Goal: Find specific page/section: Find specific page/section

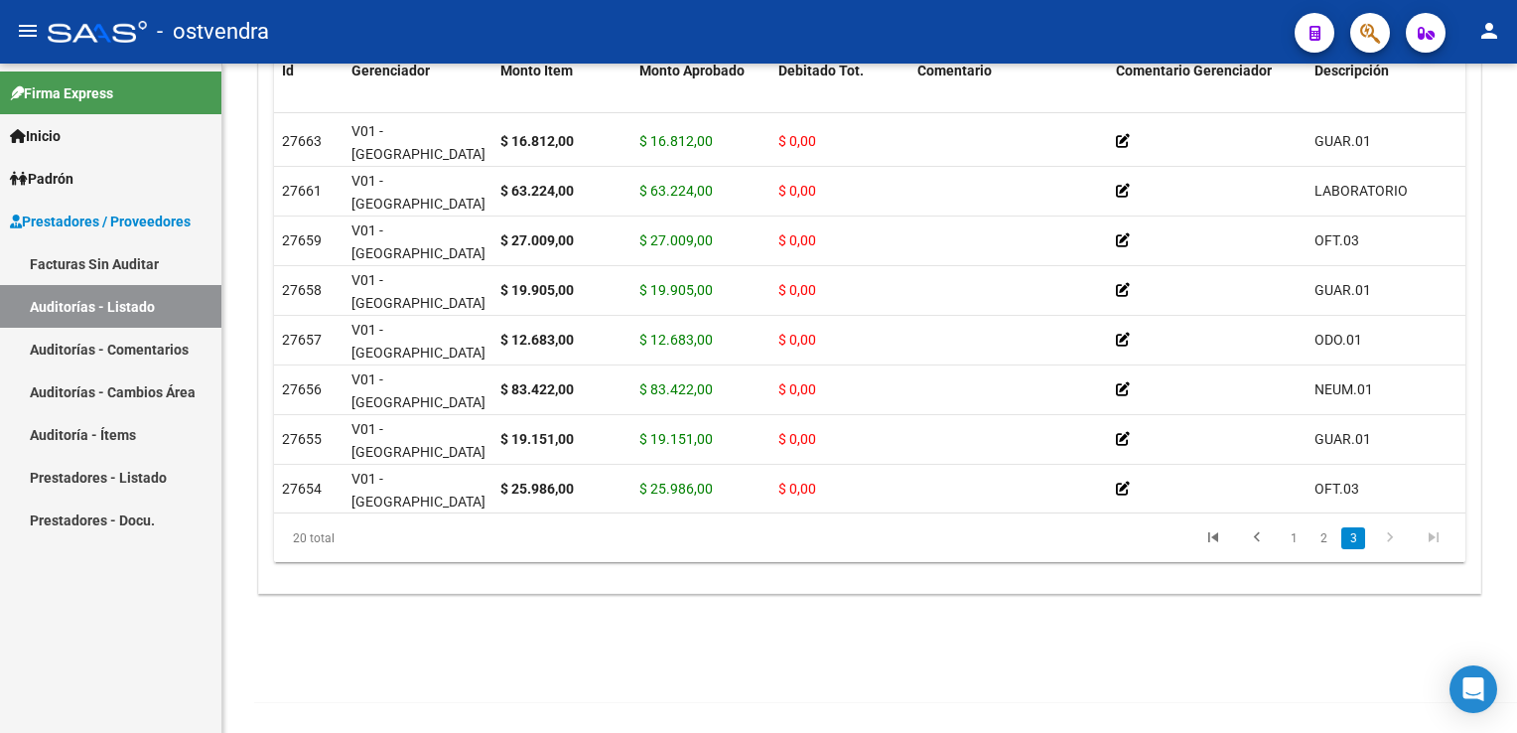
scroll to position [614, 0]
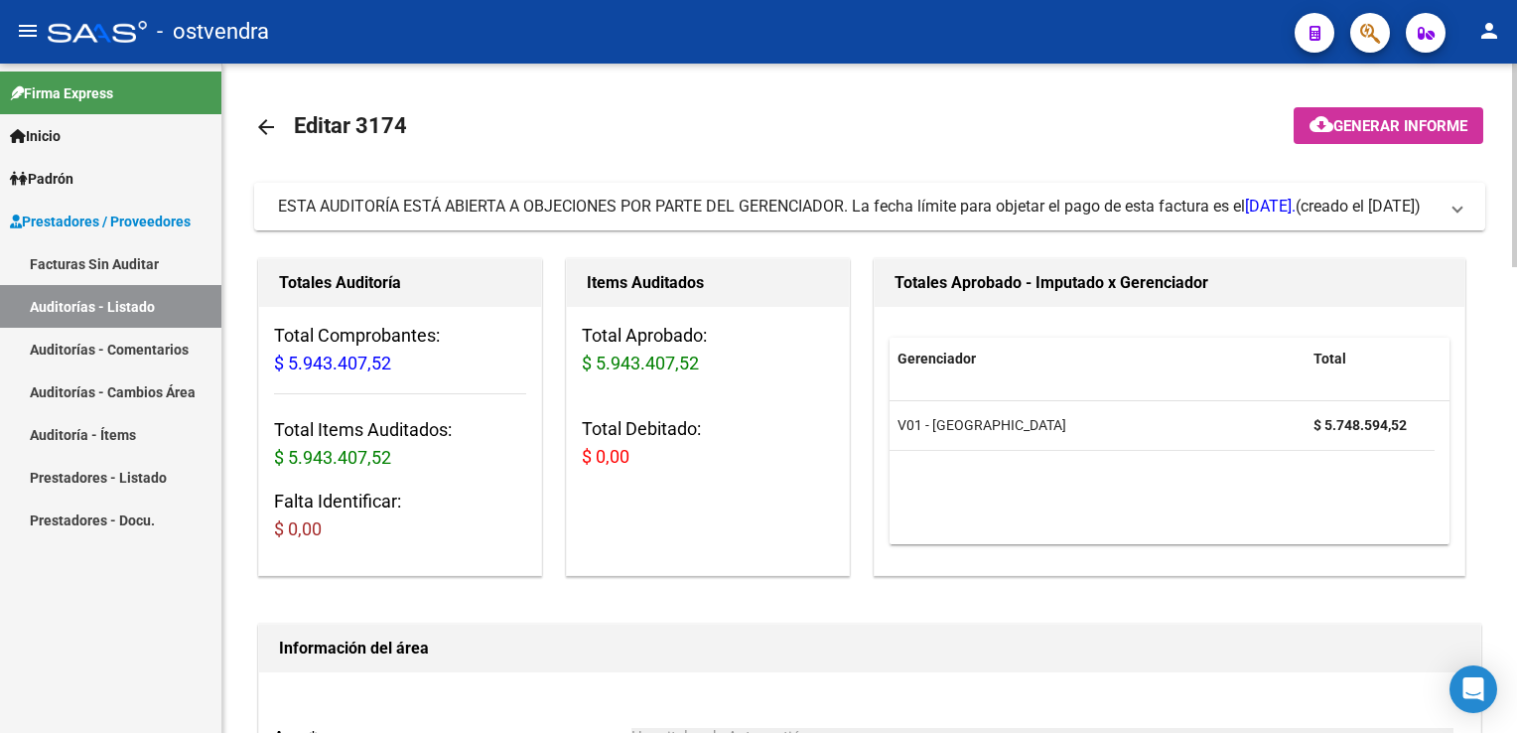
click at [1453, 214] on span "ESTA AUDITORÍA ESTÁ ABIERTA A OBJECIONES POR PARTE DEL GERENCIADOR. La fecha lí…" at bounding box center [866, 207] width 1176 height 22
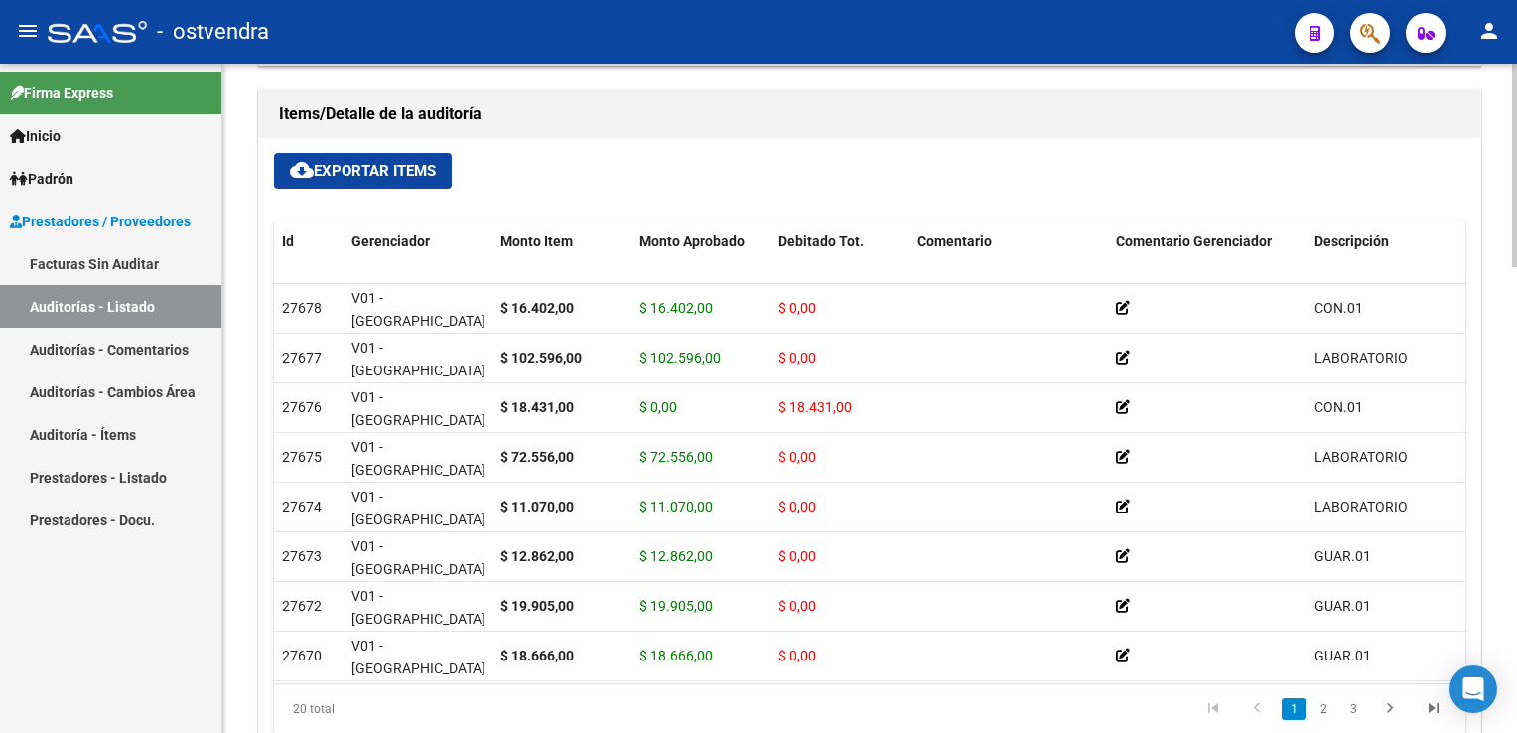
scroll to position [1390, 0]
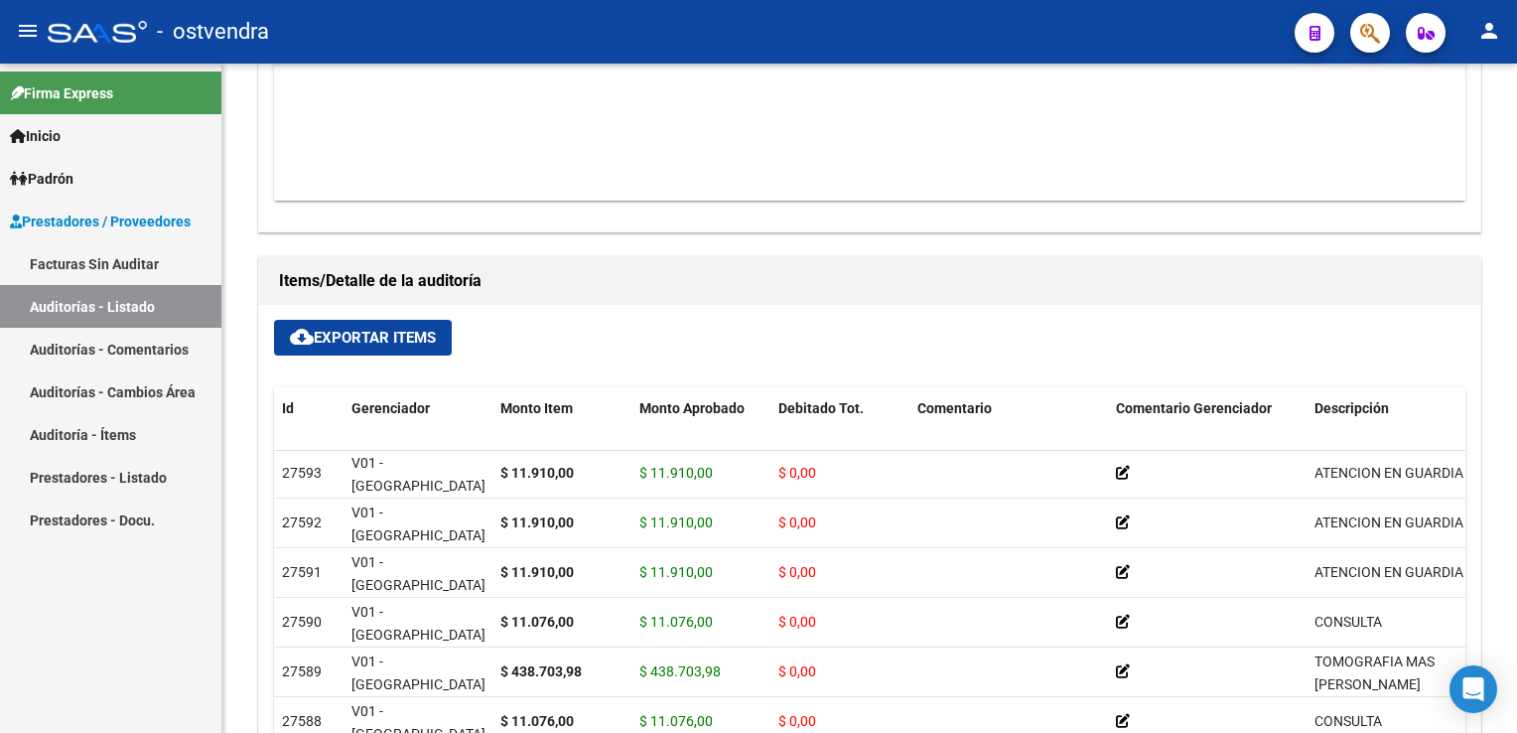
scroll to position [1589, 0]
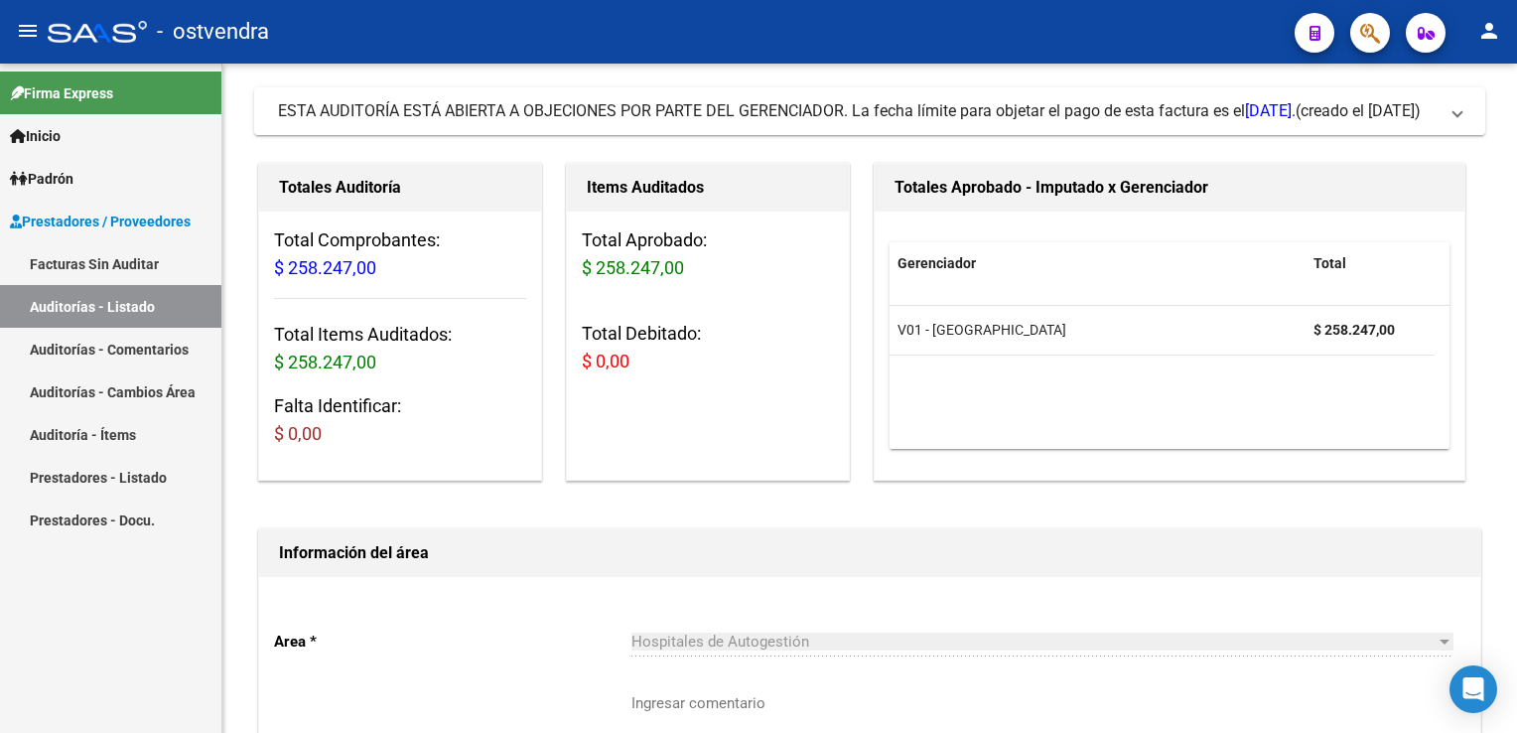
scroll to position [99, 0]
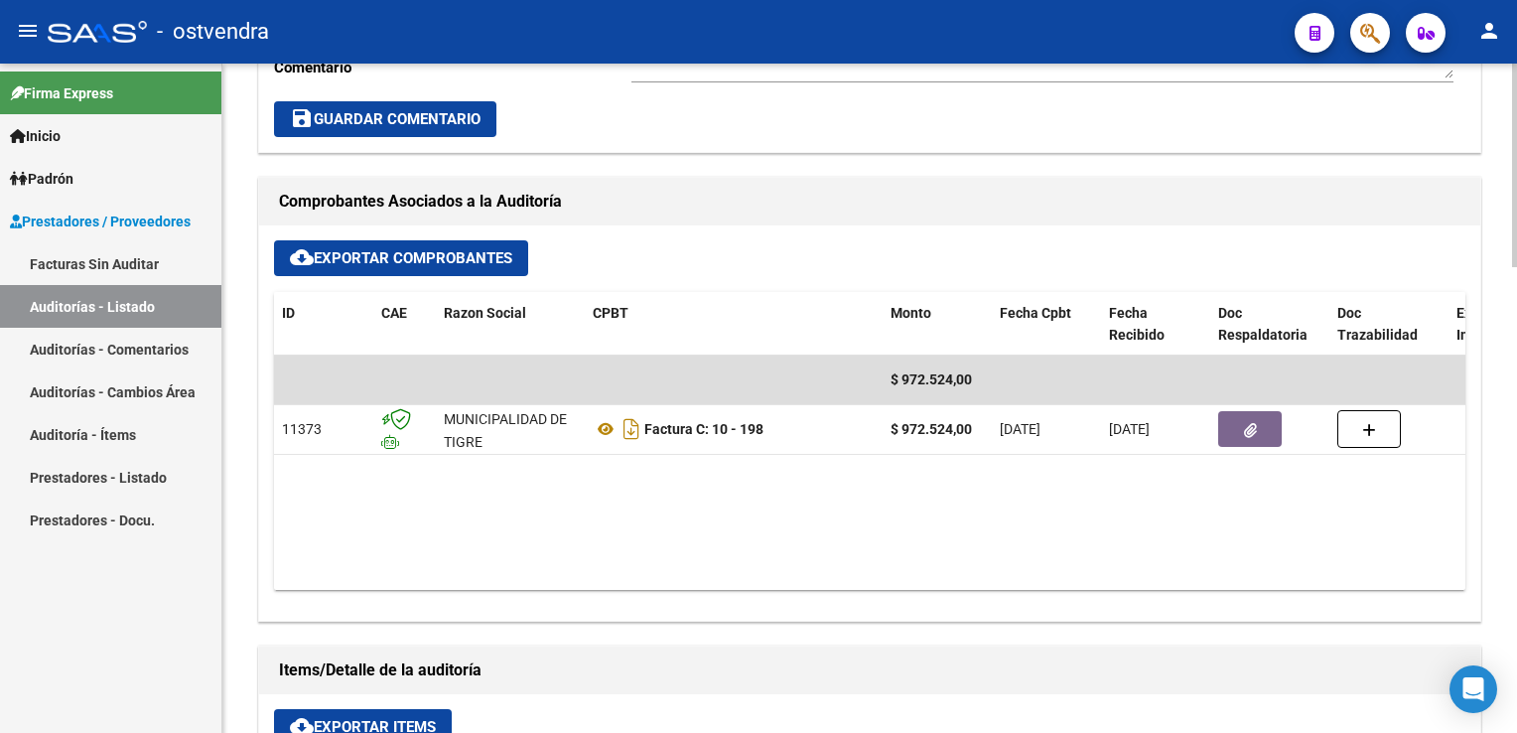
scroll to position [794, 0]
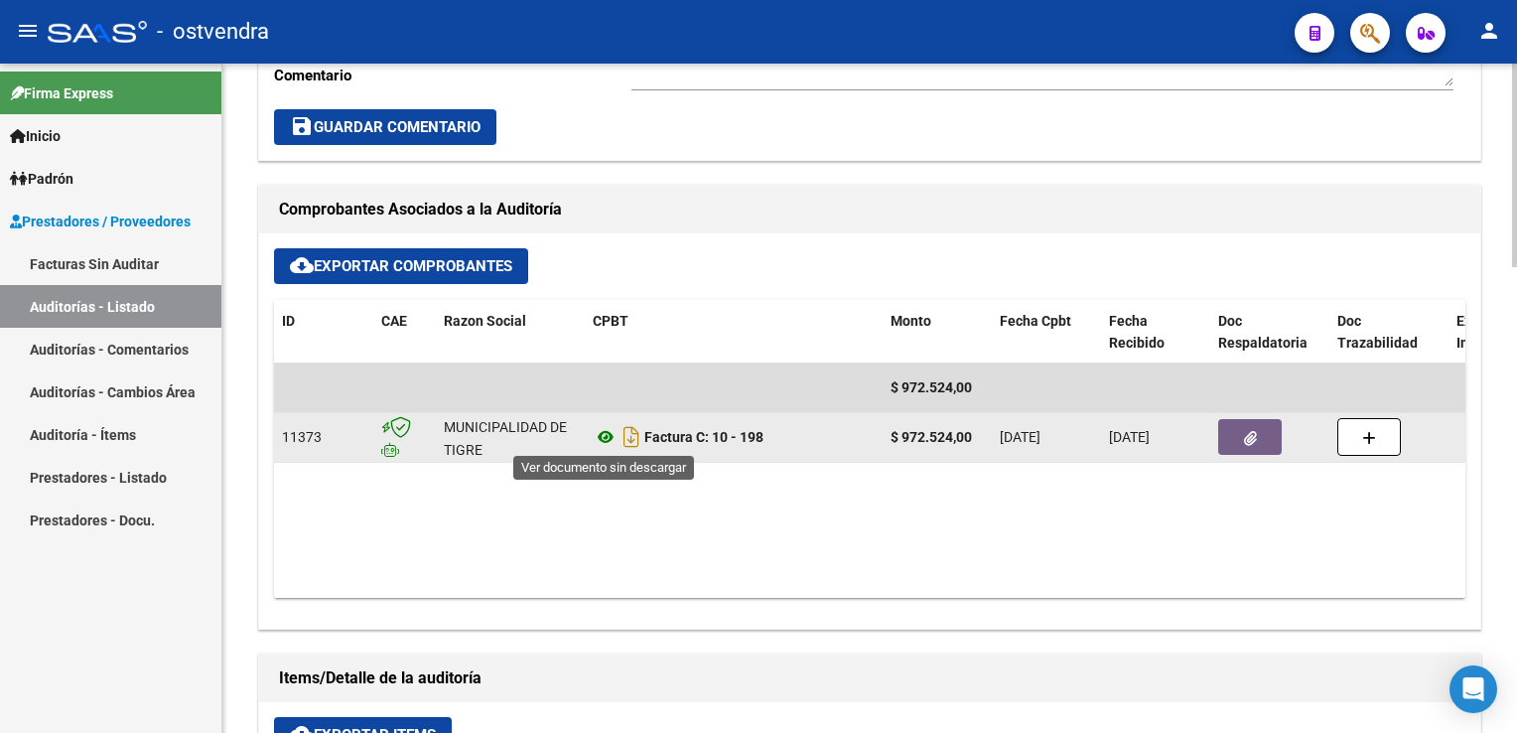
click at [608, 437] on icon at bounding box center [606, 437] width 26 height 24
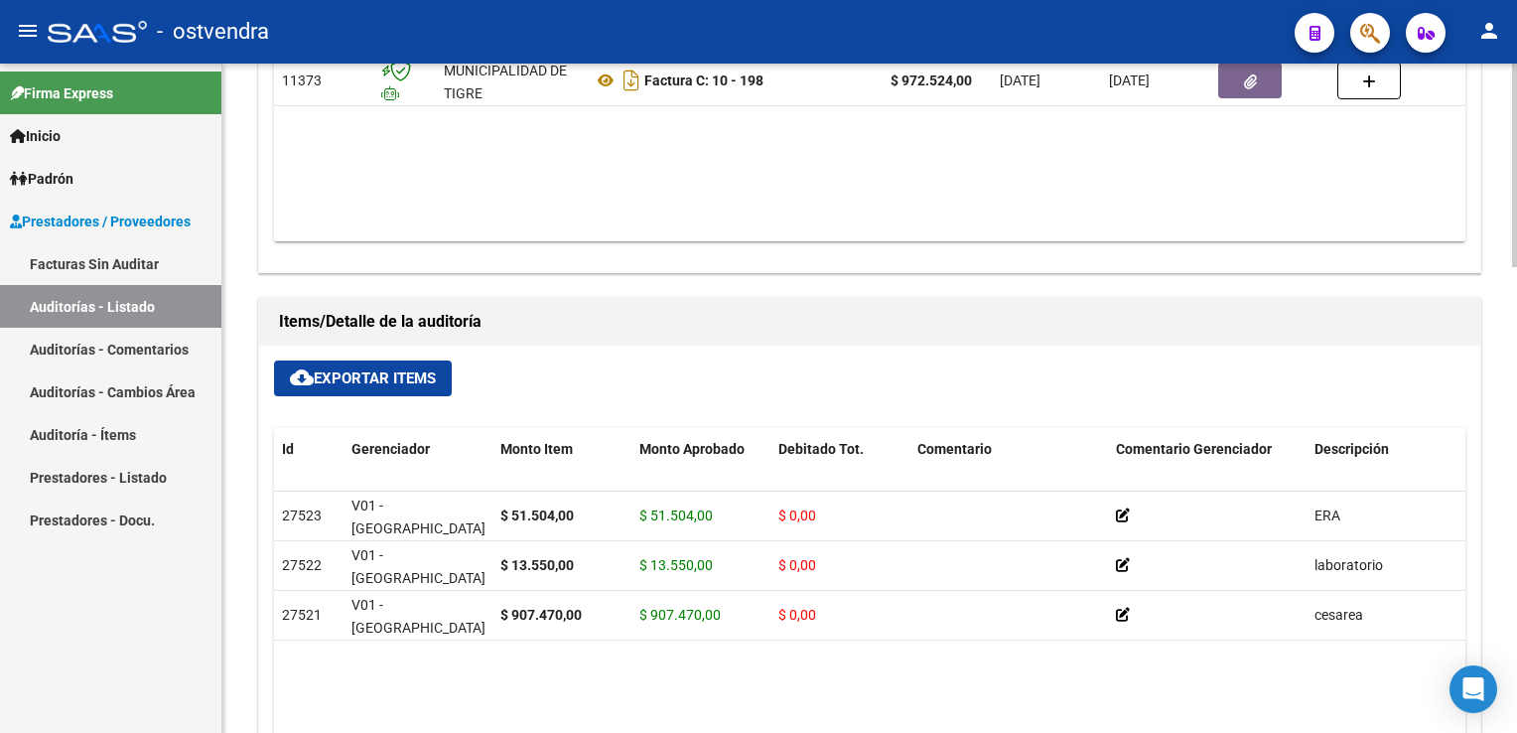
scroll to position [1192, 0]
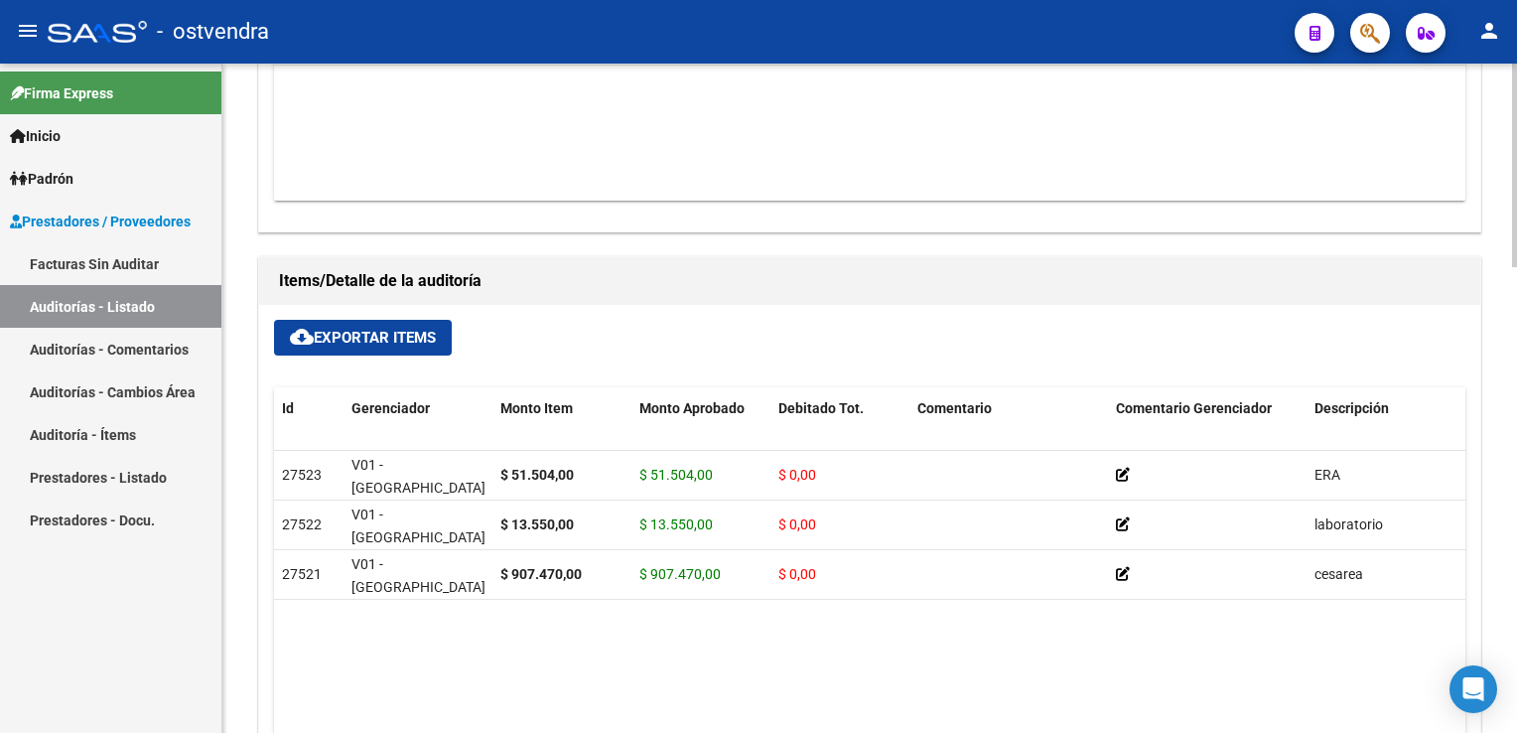
click at [414, 329] on span "cloud_download Exportar Items" at bounding box center [363, 338] width 146 height 18
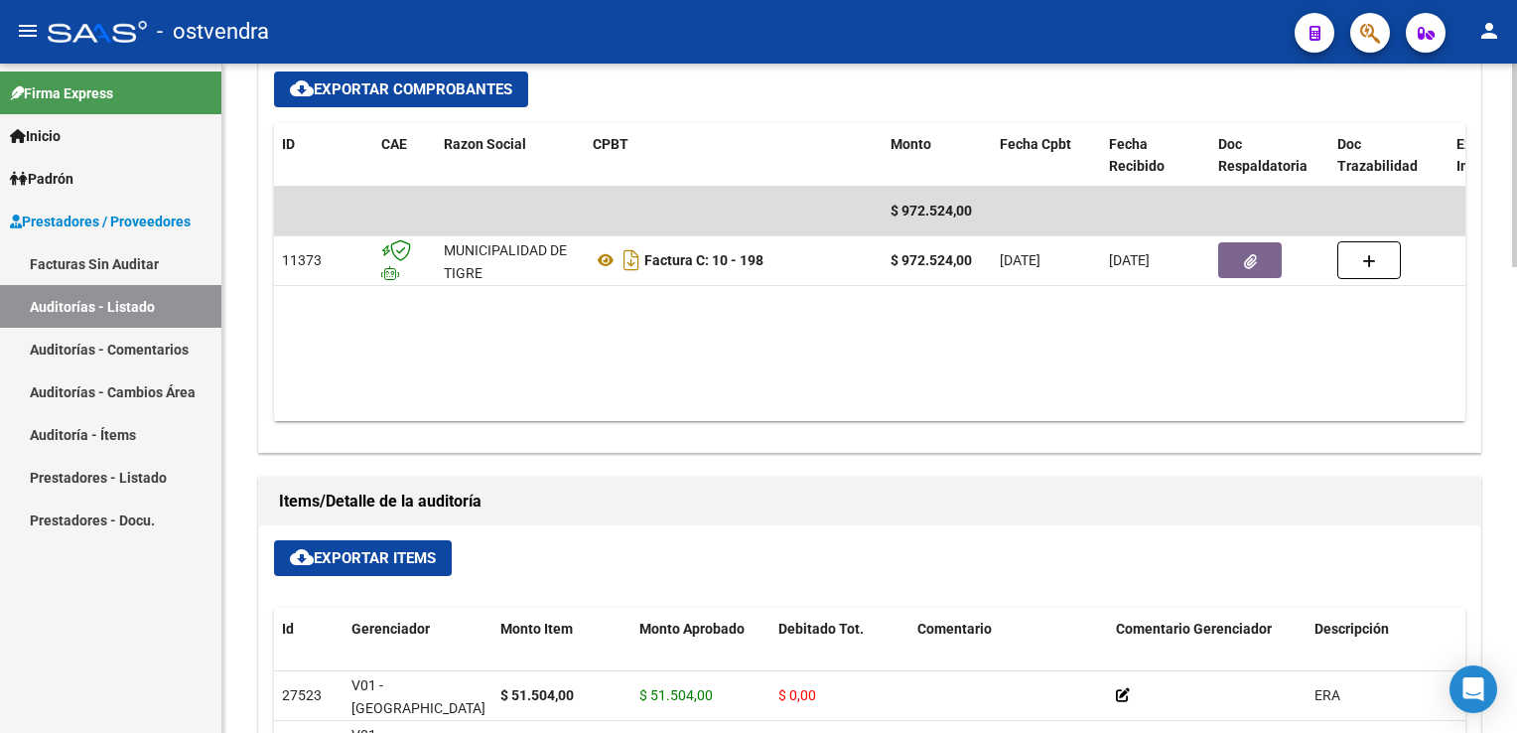
scroll to position [894, 0]
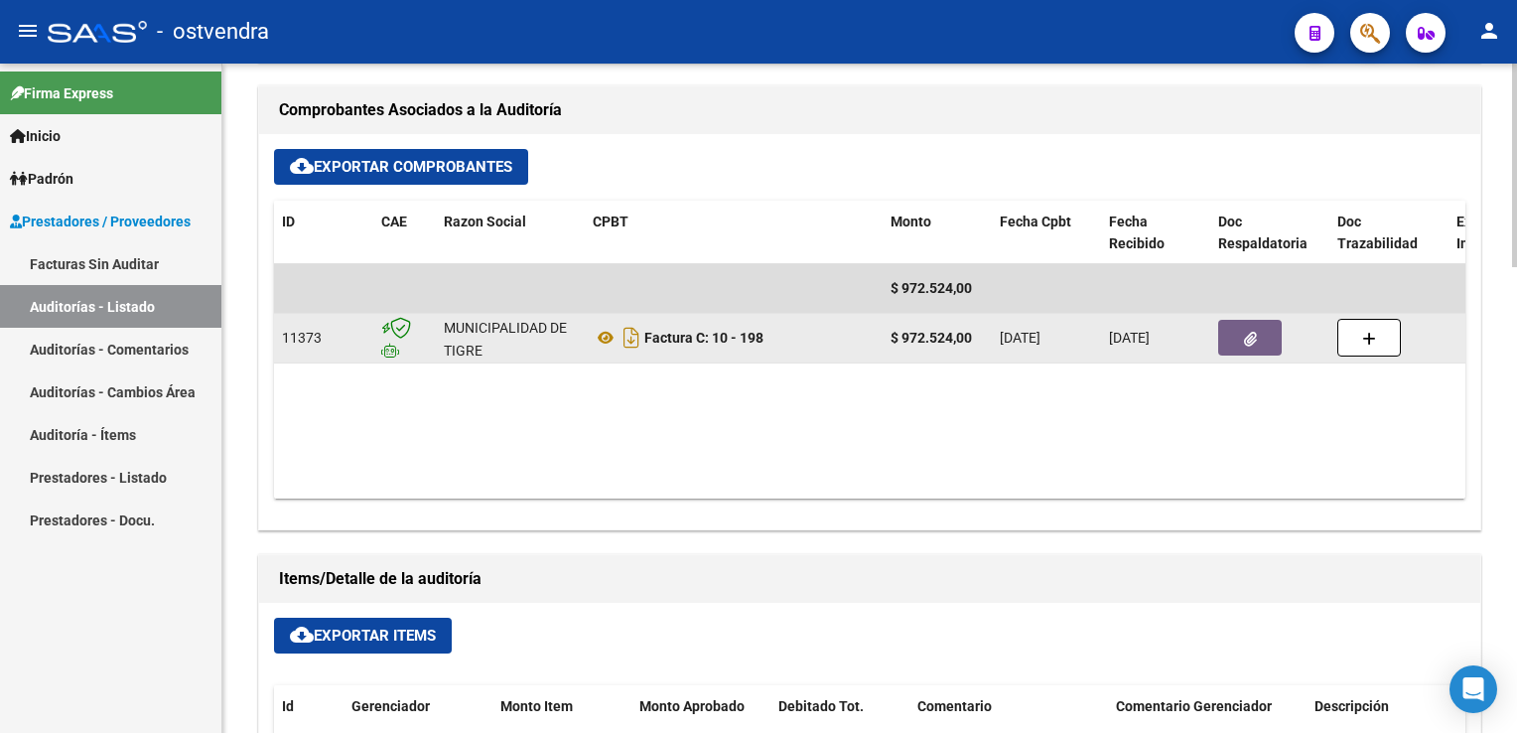
click at [1253, 329] on span "button" at bounding box center [1250, 338] width 13 height 18
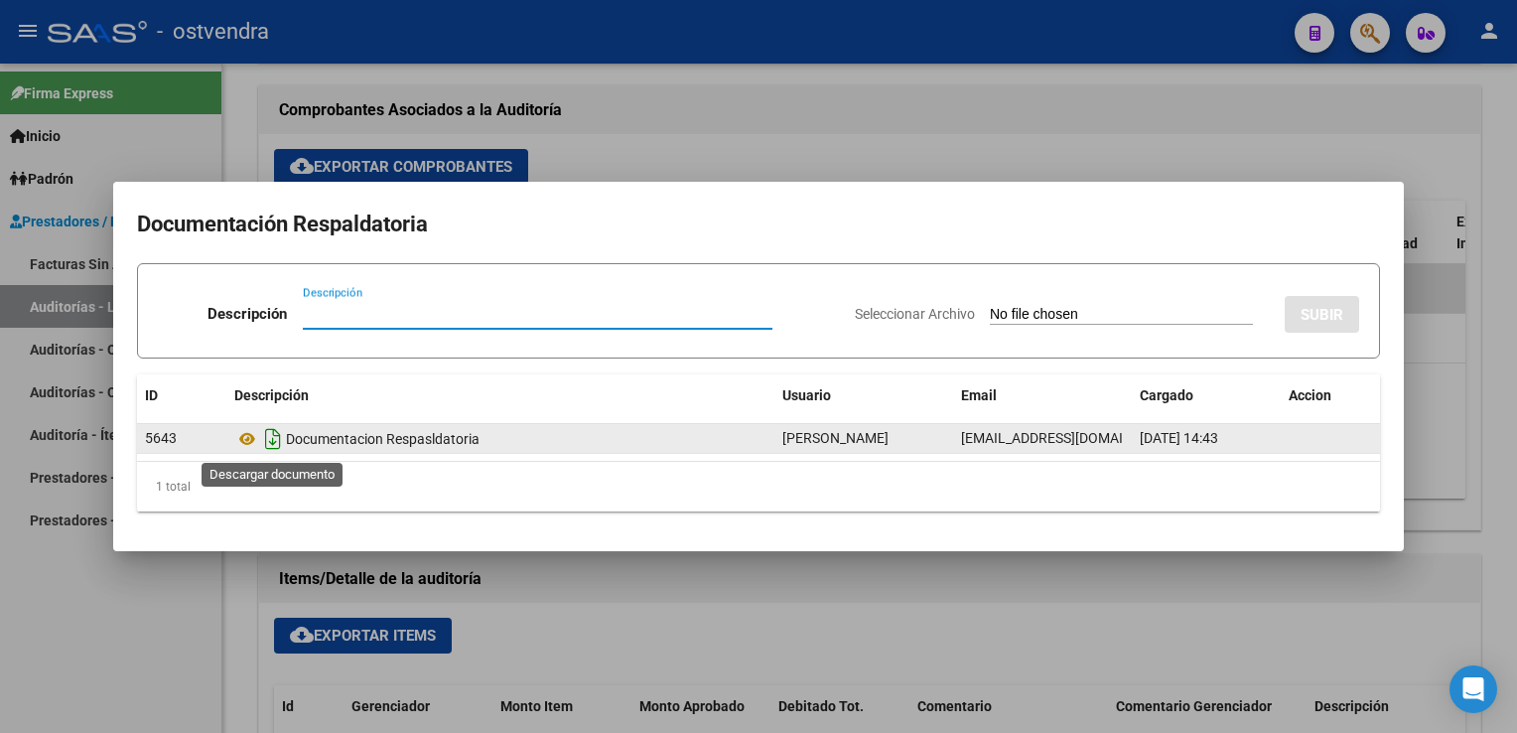
click at [272, 443] on icon "Descargar documento" at bounding box center [273, 439] width 26 height 32
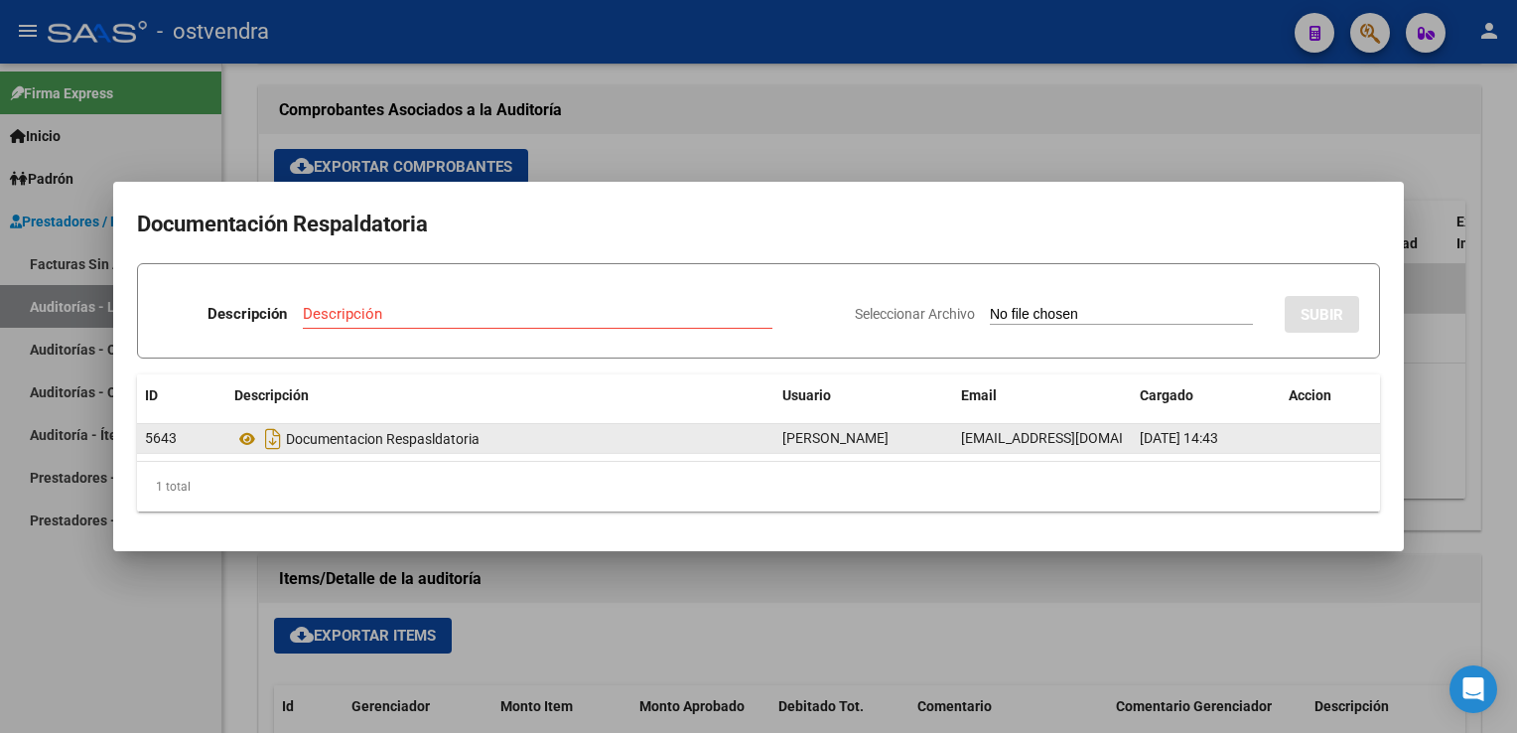
click at [764, 112] on div at bounding box center [758, 366] width 1517 height 733
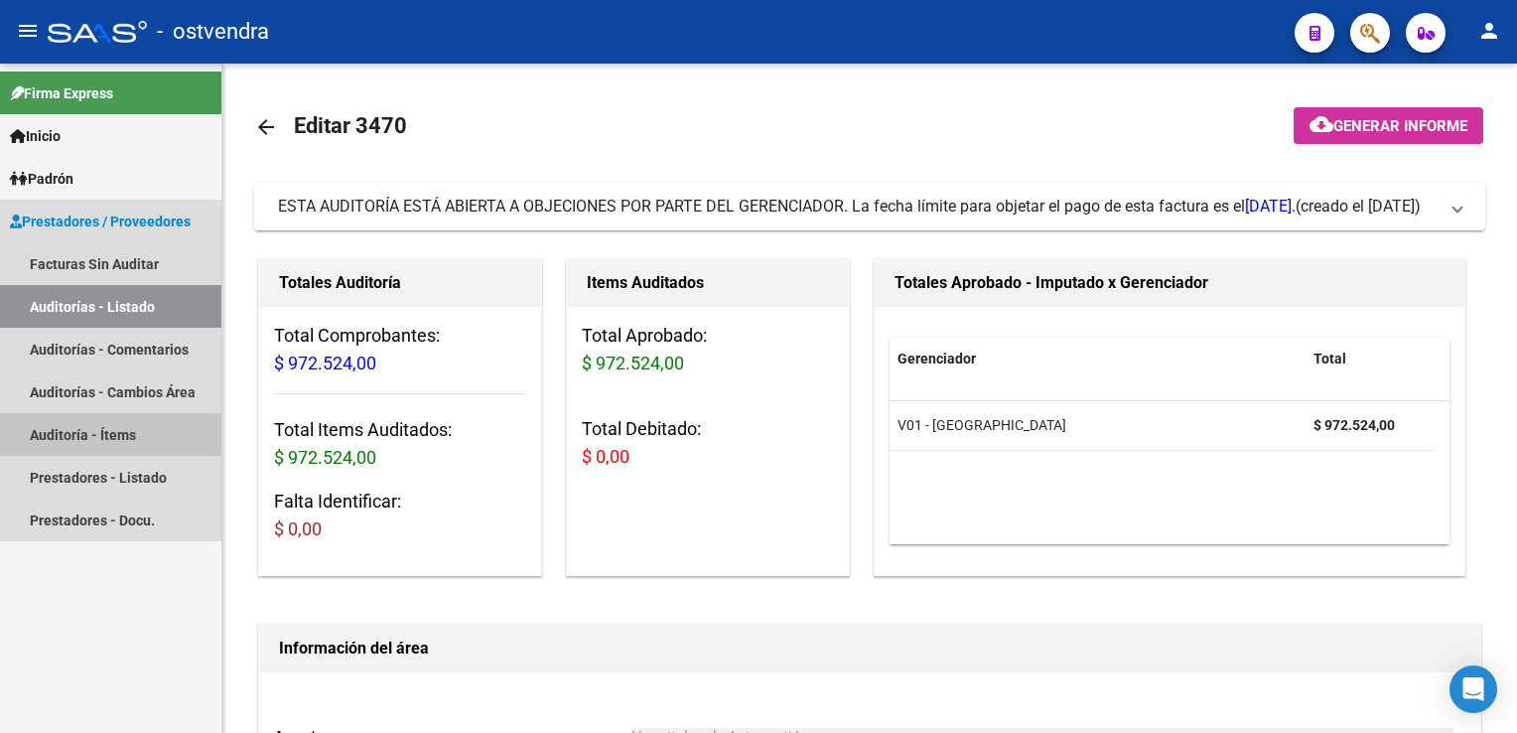
click at [113, 425] on link "Auditoría - Ítems" at bounding box center [110, 434] width 221 height 43
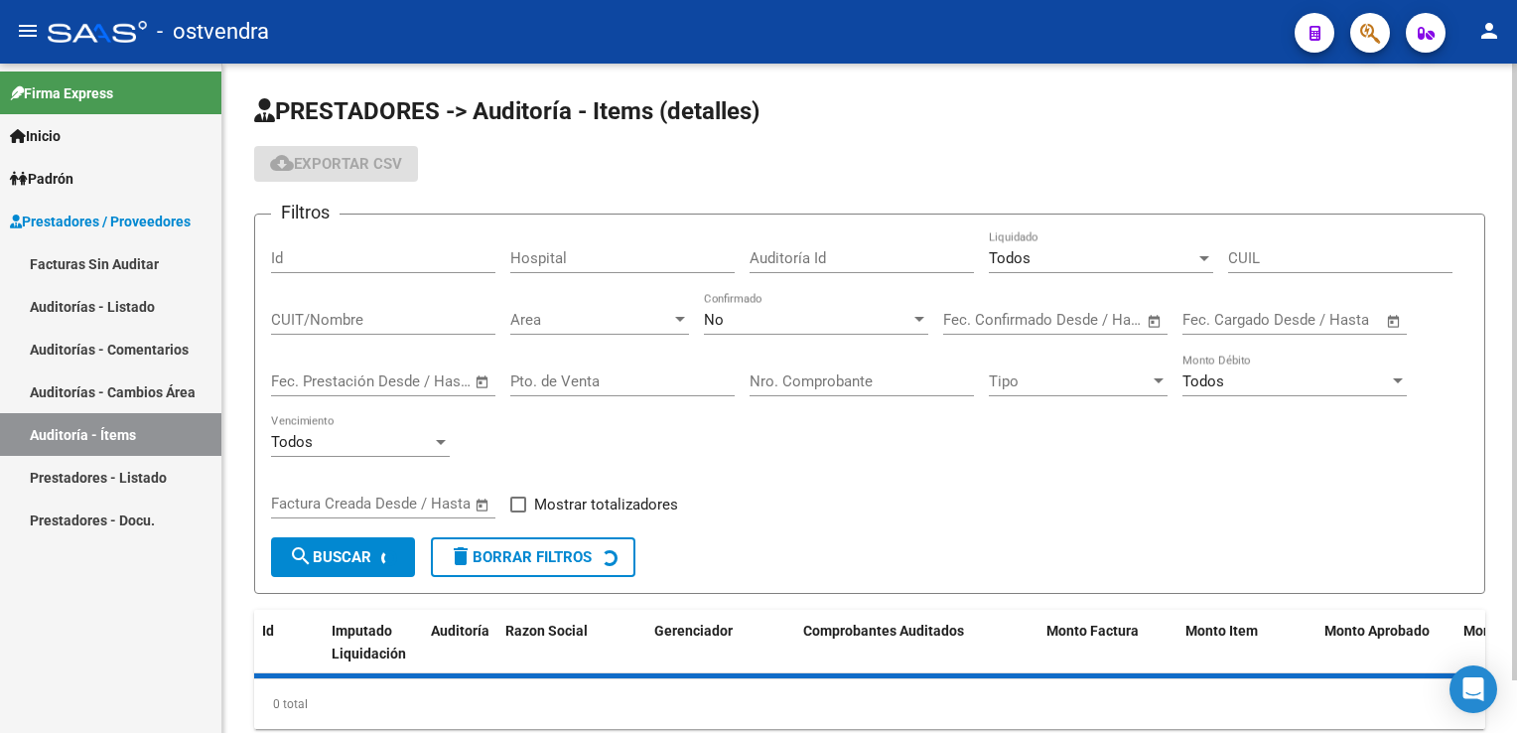
click at [922, 320] on div at bounding box center [920, 319] width 10 height 5
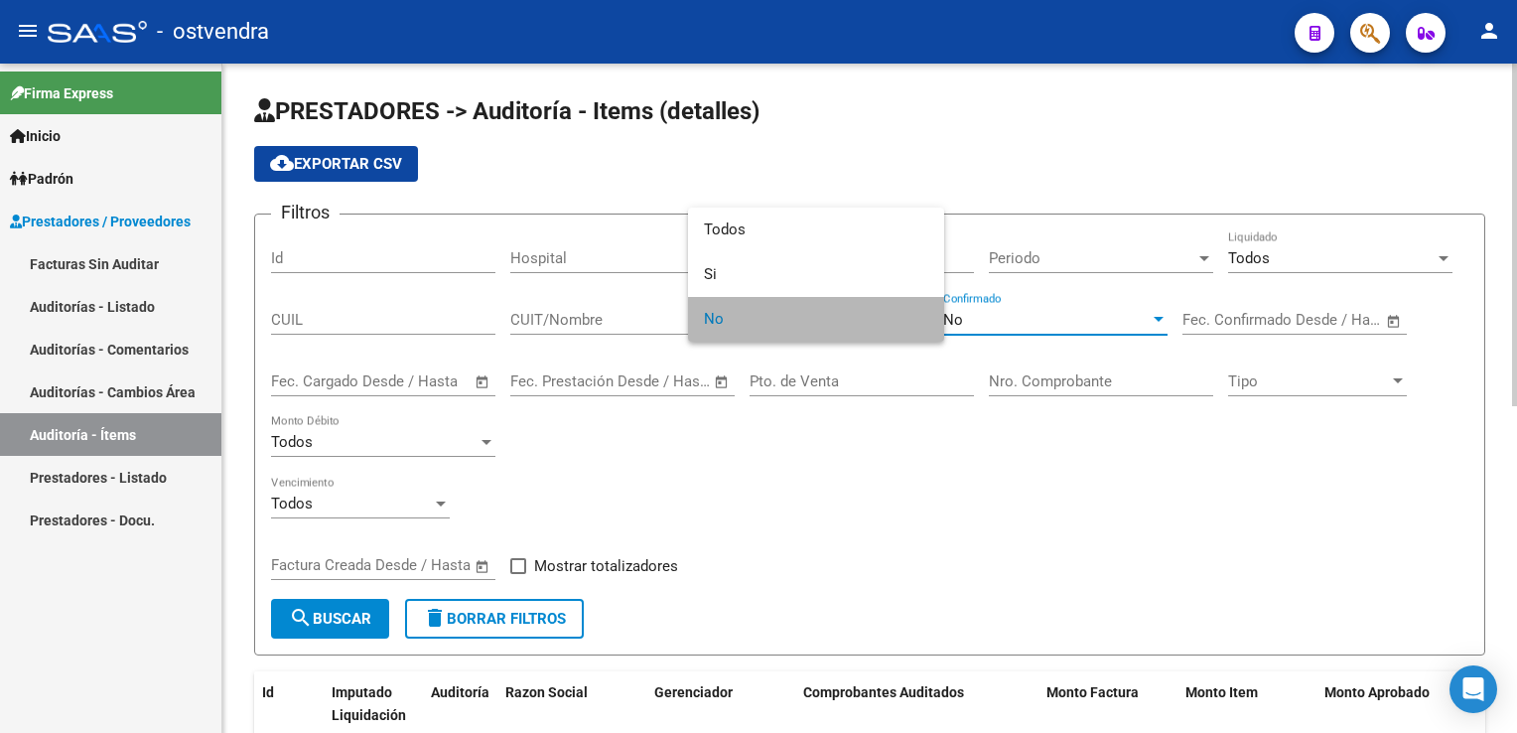
click at [922, 320] on span "No" at bounding box center [816, 319] width 224 height 45
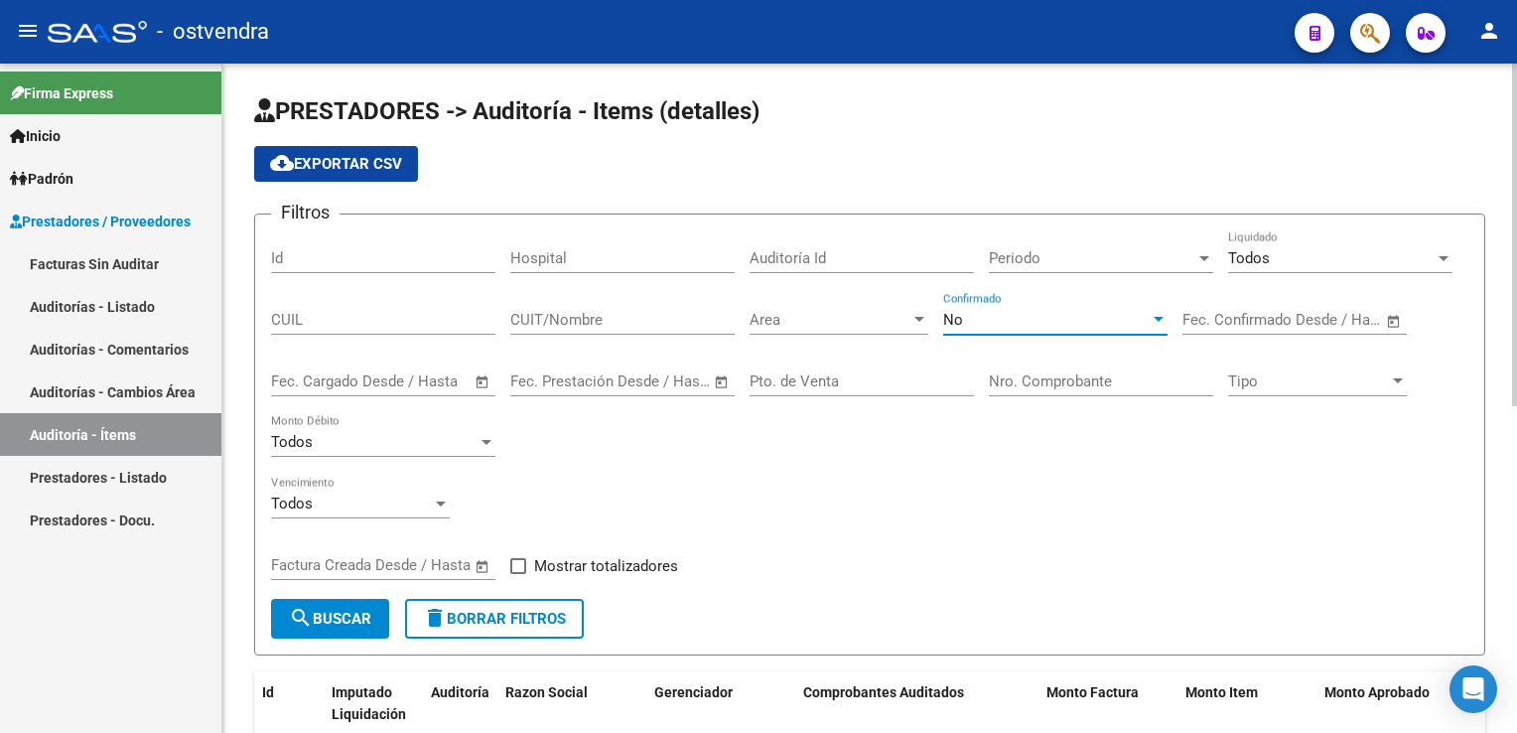
click at [914, 311] on div "Area" at bounding box center [839, 320] width 179 height 18
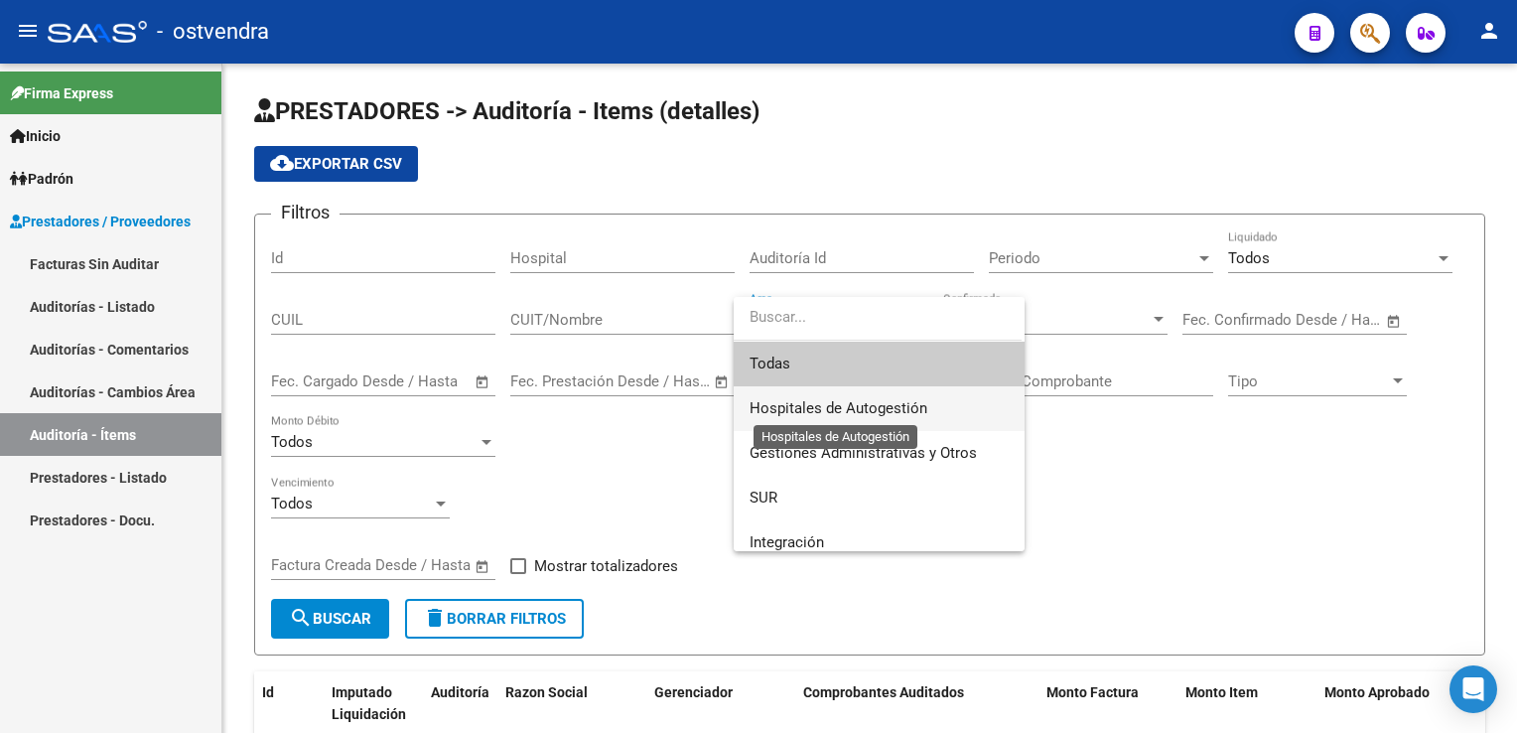
click at [842, 403] on span "Hospitales de Autogestión" at bounding box center [839, 408] width 178 height 18
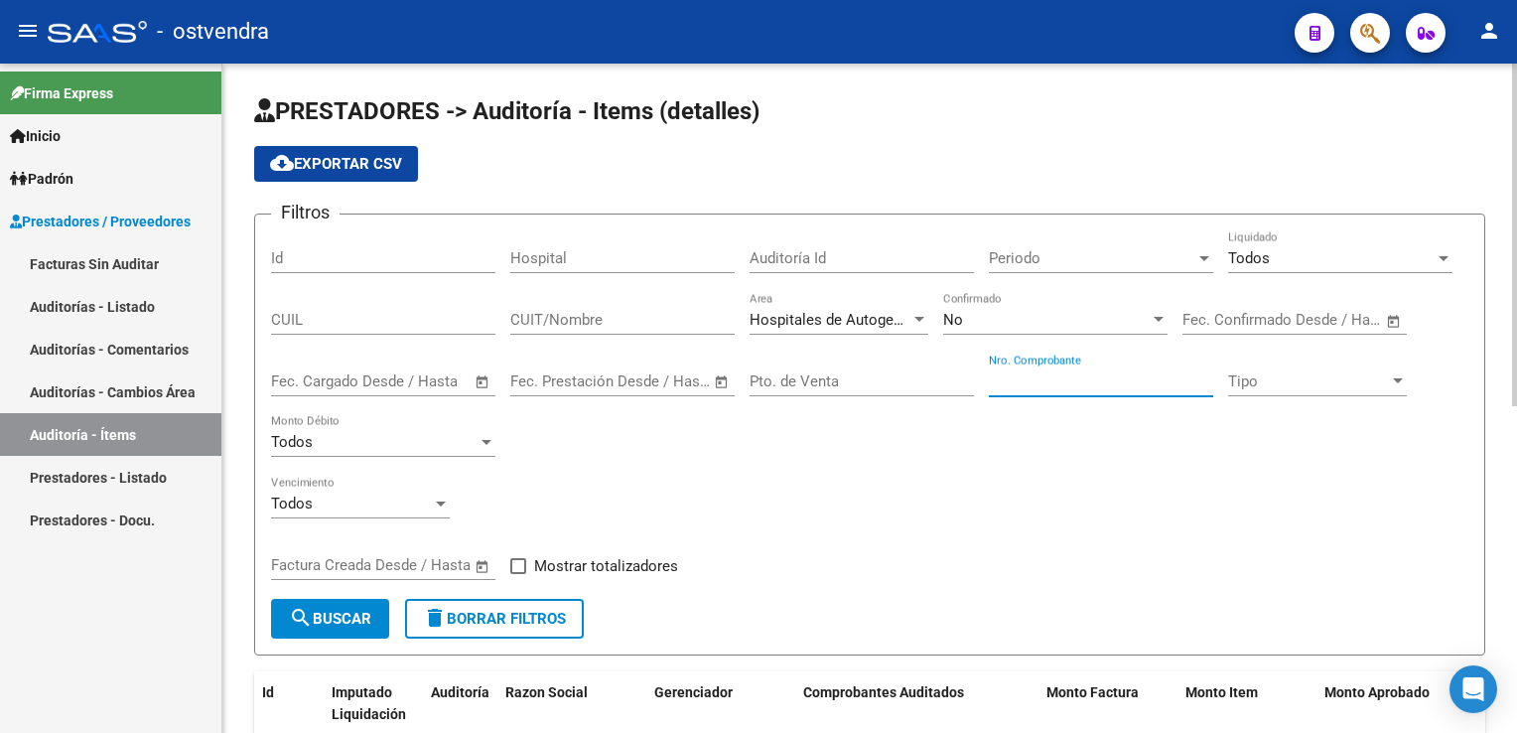
click at [1045, 372] on input "Nro. Comprobante" at bounding box center [1101, 381] width 224 height 18
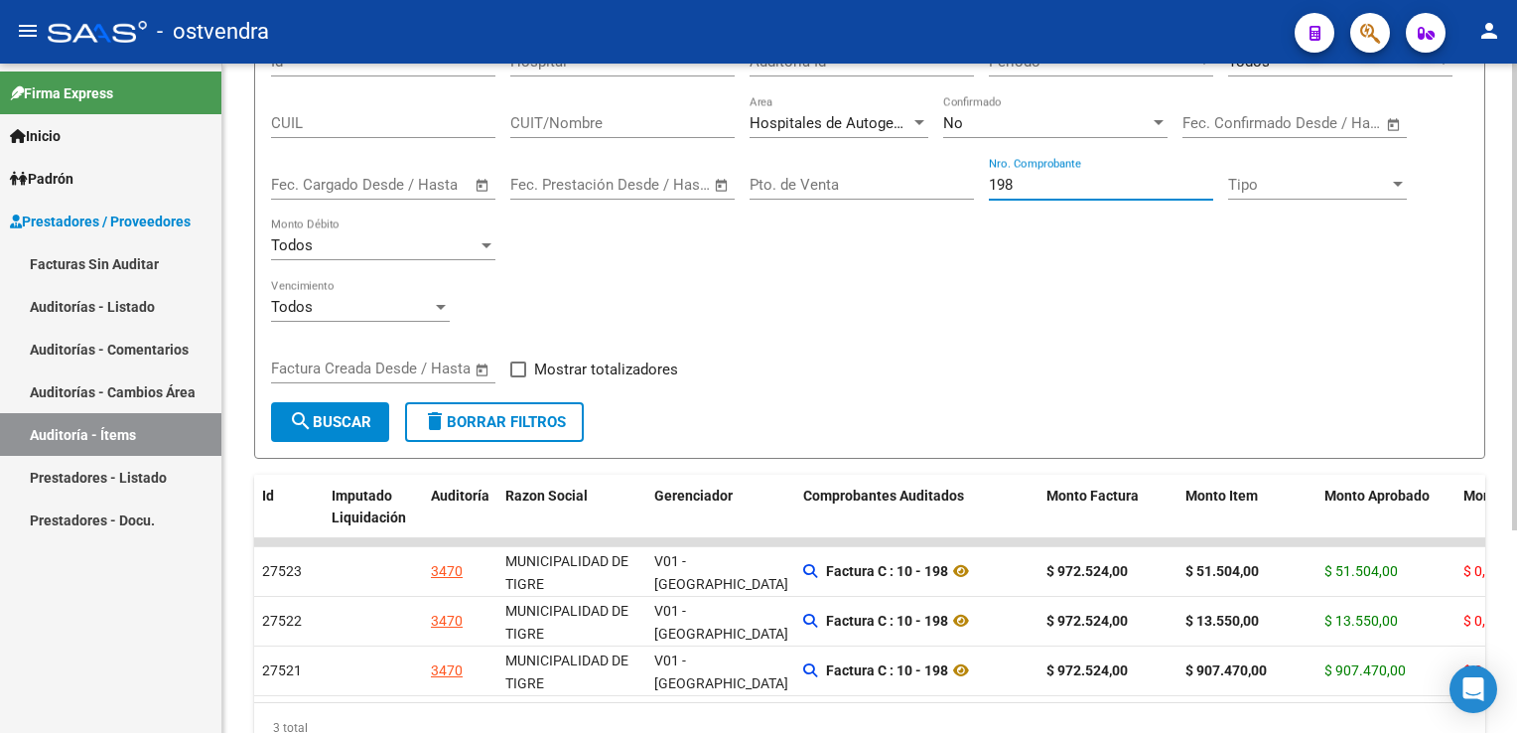
scroll to position [199, 0]
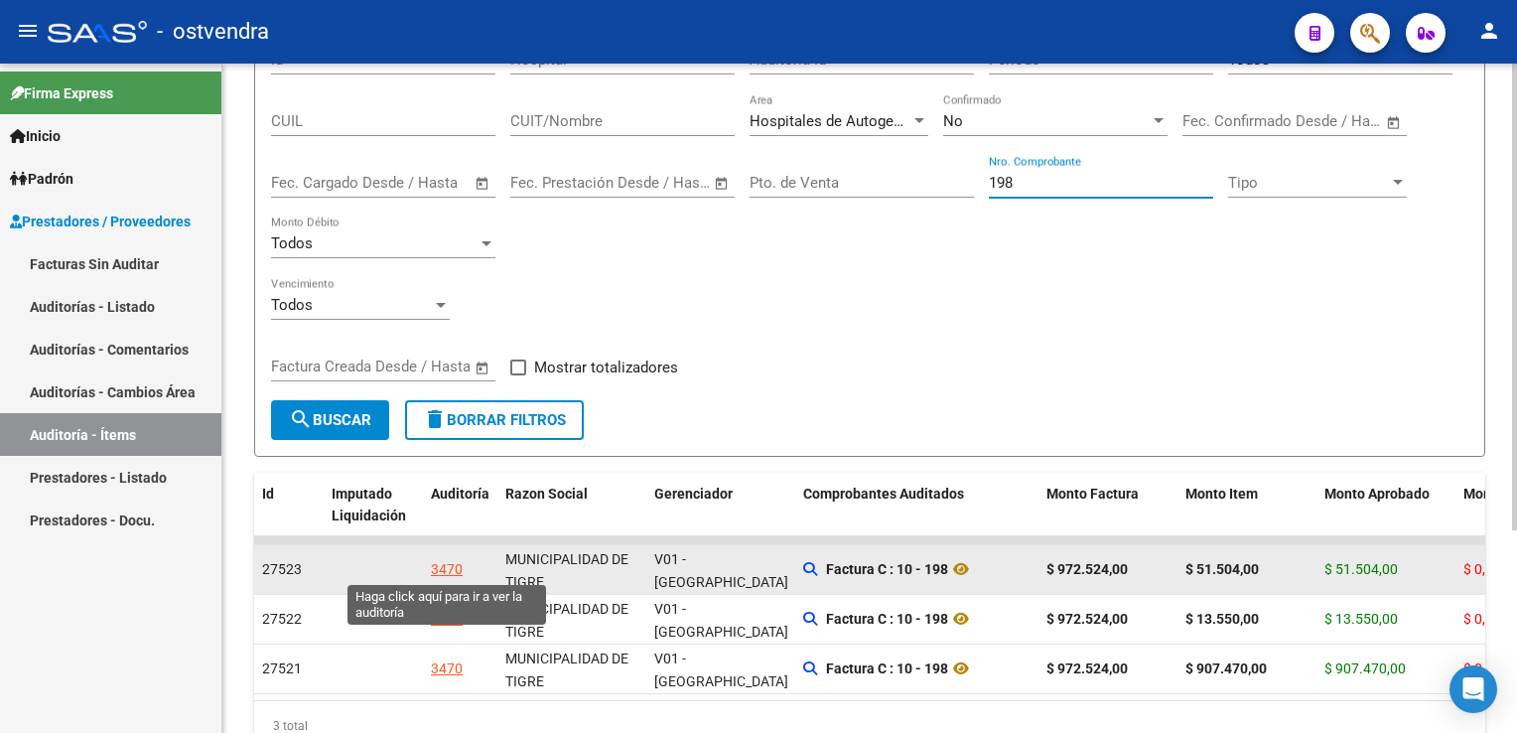
type input "198"
click at [455, 570] on div "3470" at bounding box center [447, 569] width 32 height 23
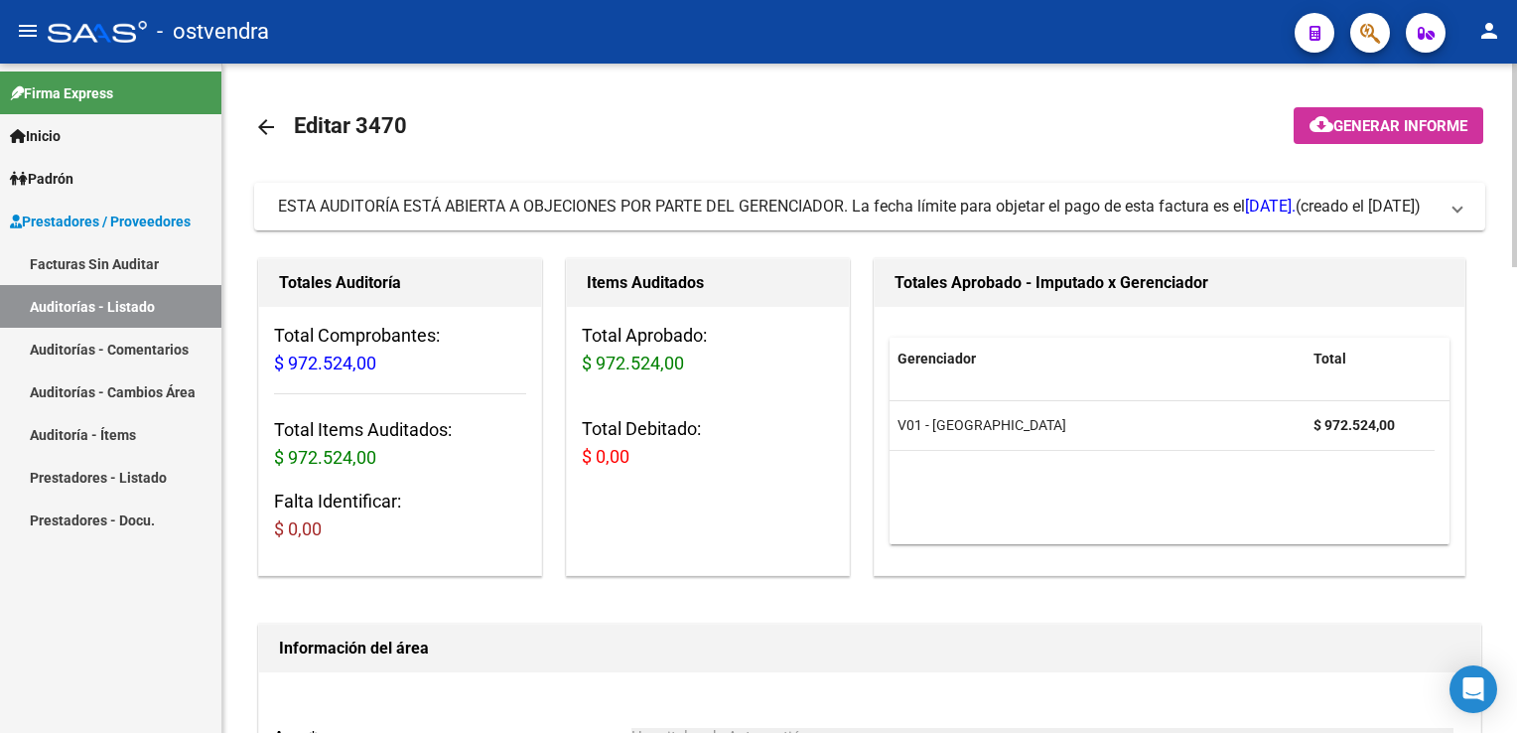
click at [102, 423] on link "Auditoría - Ítems" at bounding box center [110, 434] width 221 height 43
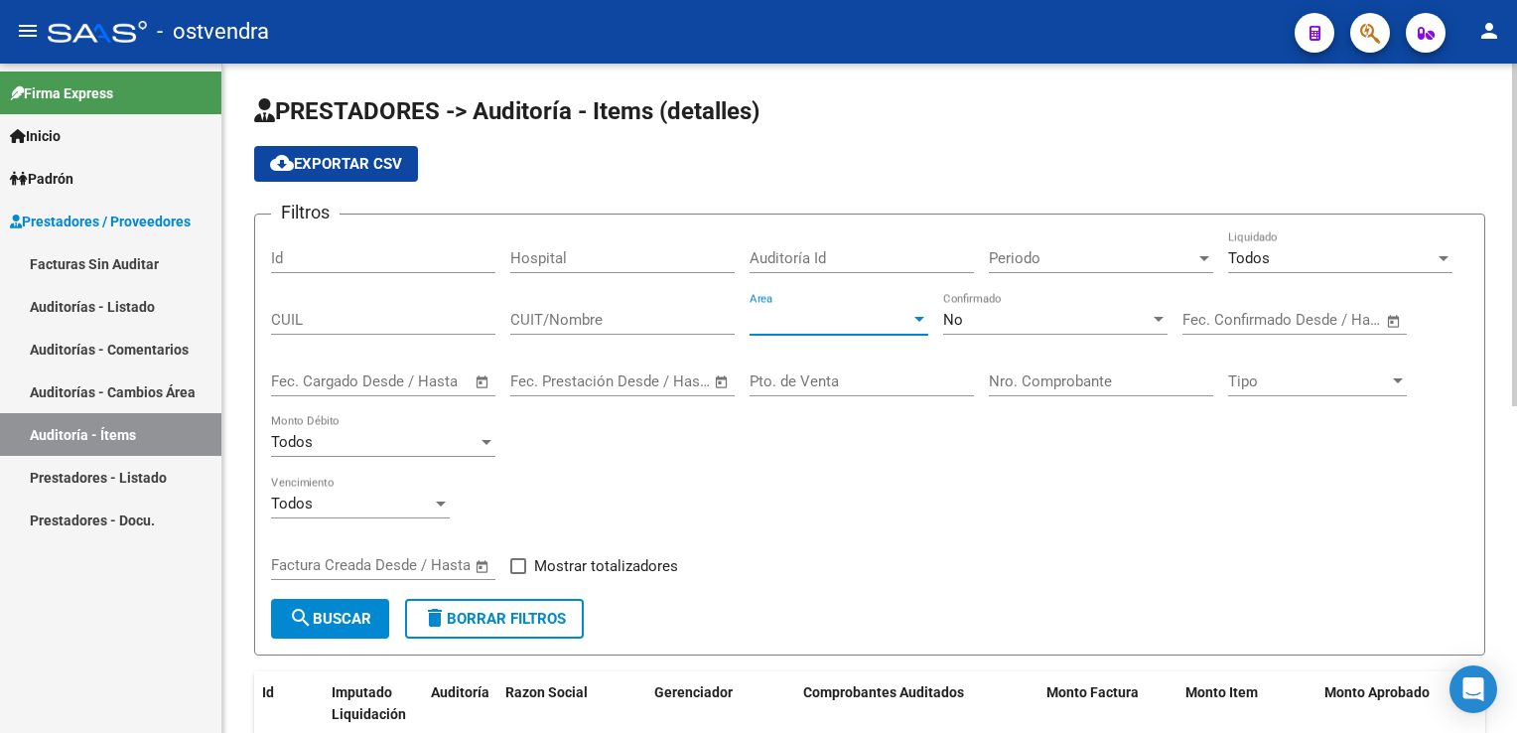
click at [915, 313] on div at bounding box center [920, 320] width 18 height 16
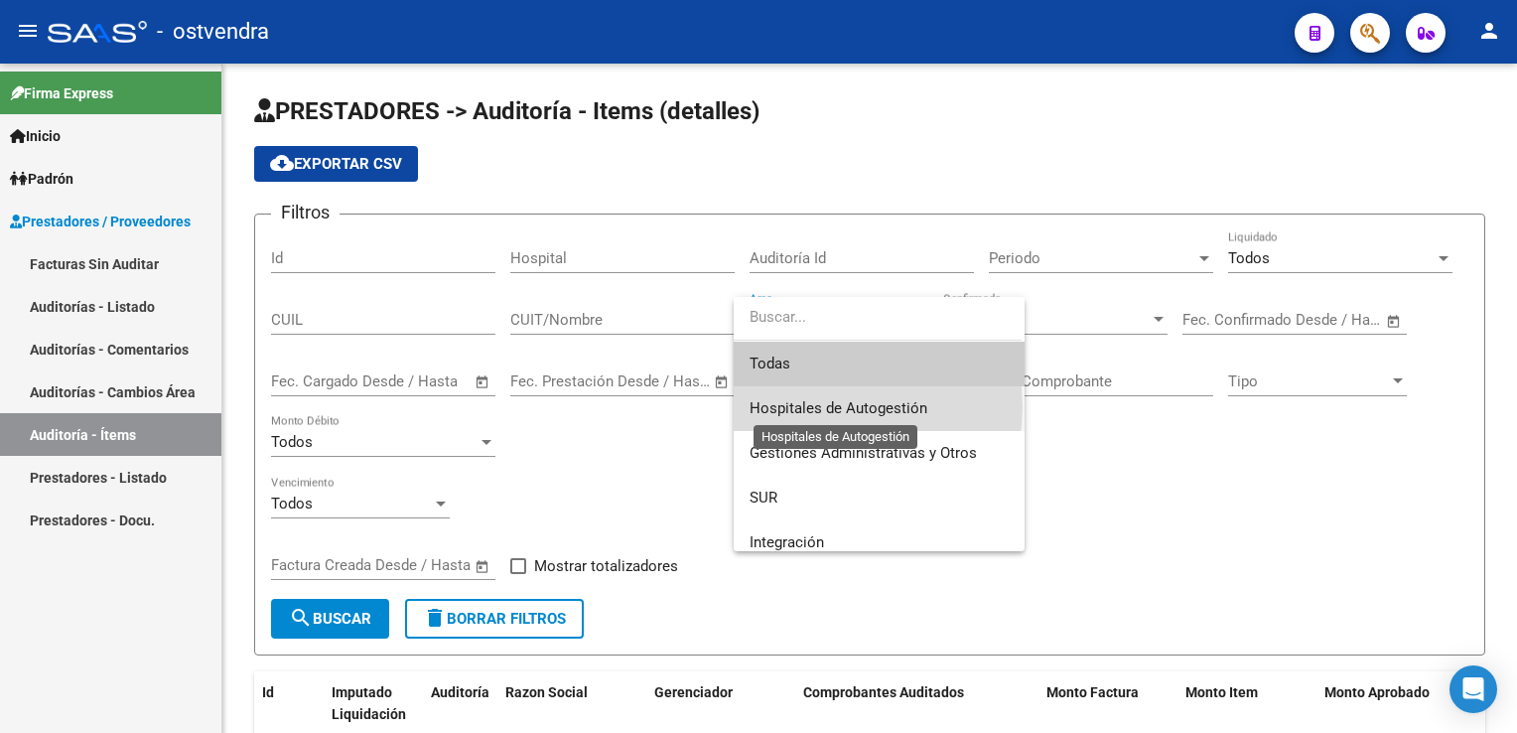
click at [845, 407] on span "Hospitales de Autogestión" at bounding box center [839, 408] width 178 height 18
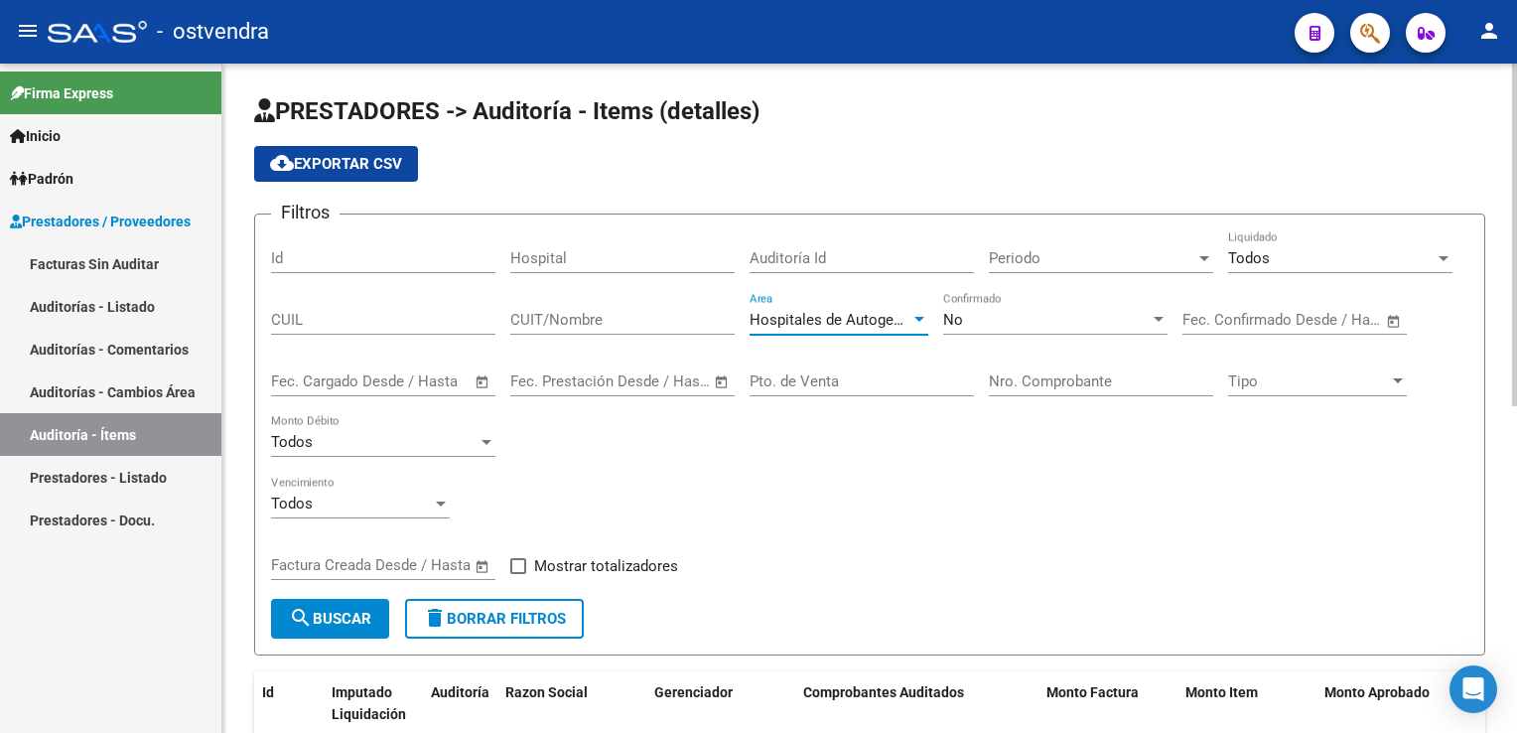
click at [1021, 377] on input "Nro. Comprobante" at bounding box center [1101, 381] width 224 height 18
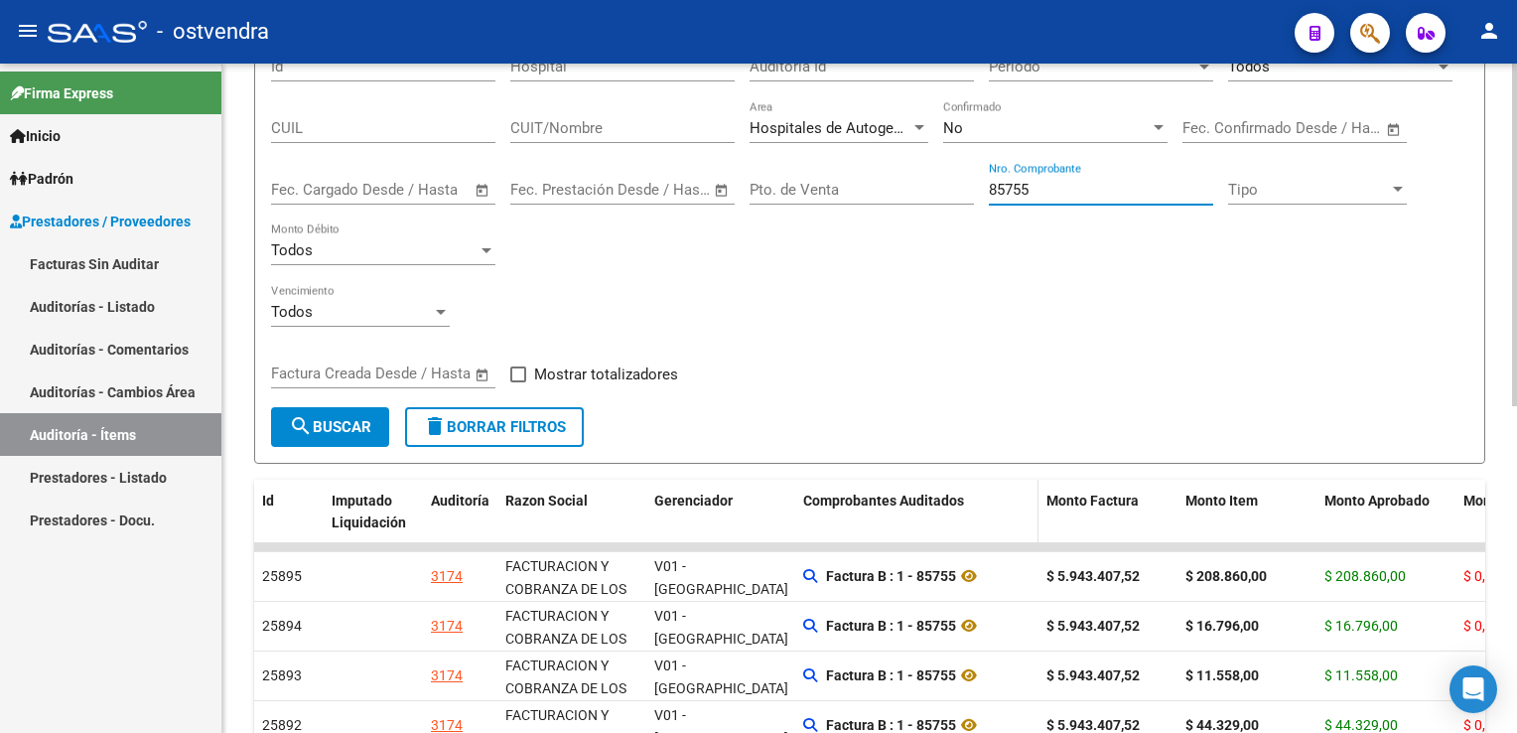
scroll to position [298, 0]
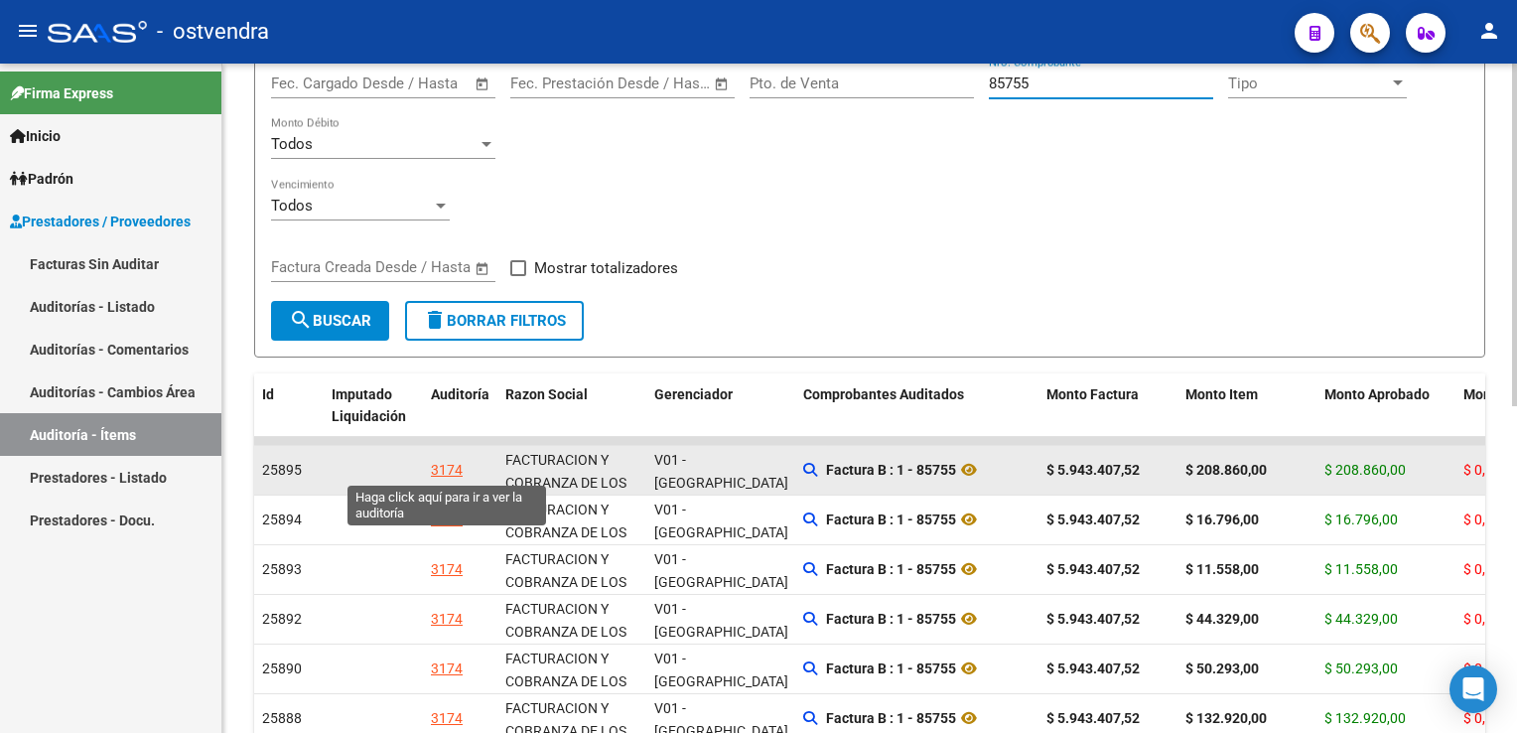
type input "85755"
click at [439, 472] on div "3174" at bounding box center [447, 470] width 32 height 23
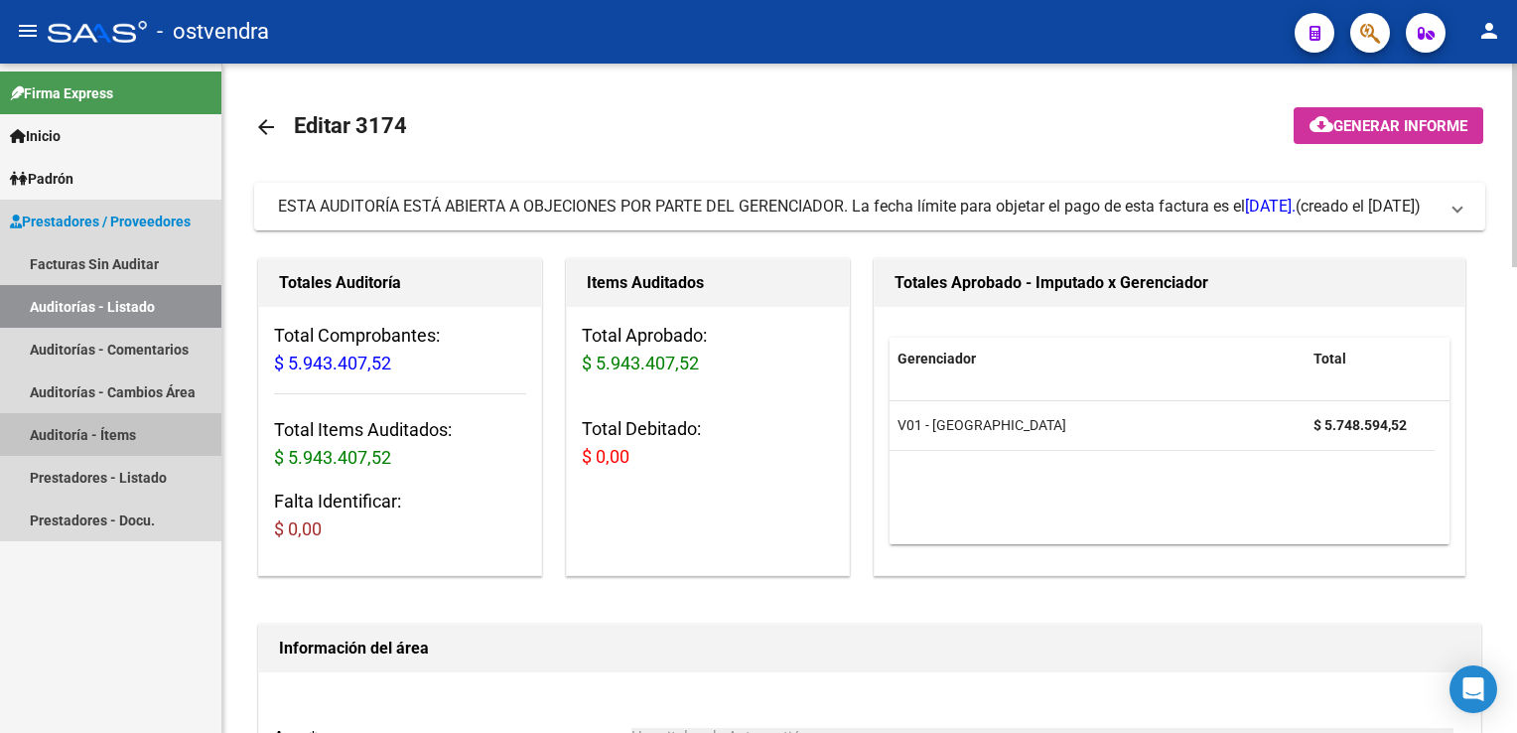
click at [114, 431] on link "Auditoría - Ítems" at bounding box center [110, 434] width 221 height 43
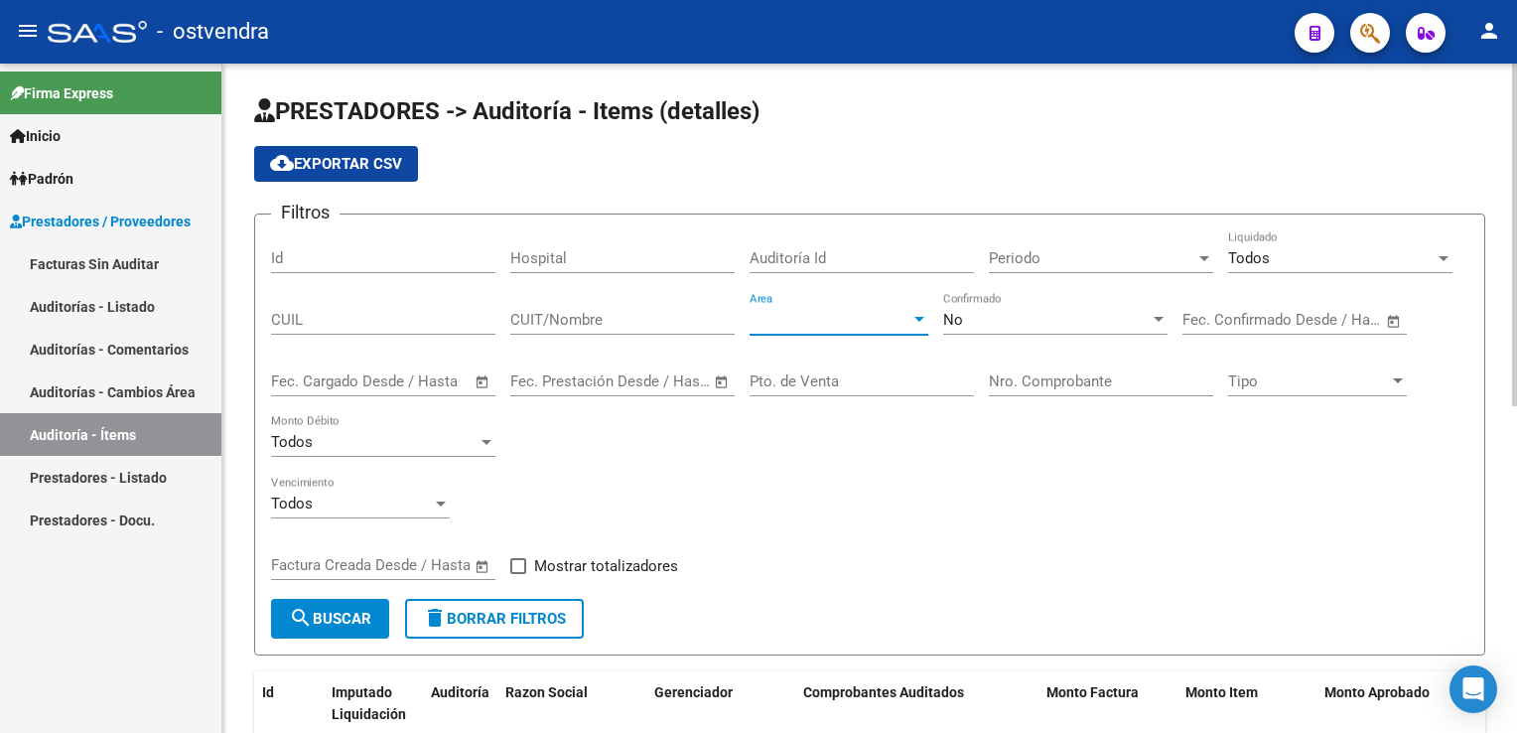
click at [914, 320] on div at bounding box center [920, 320] width 18 height 16
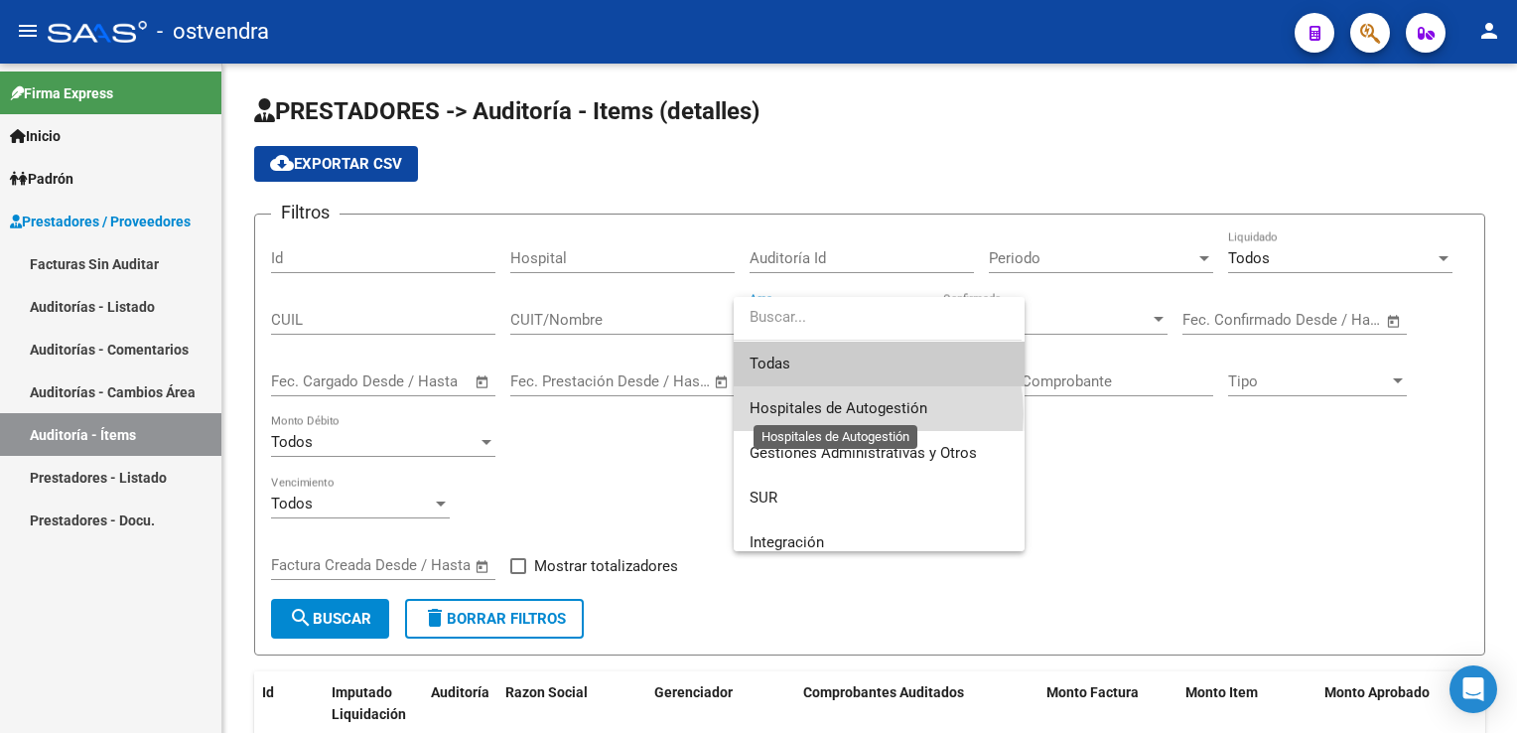
click at [846, 414] on span "Hospitales de Autogestión" at bounding box center [839, 408] width 178 height 18
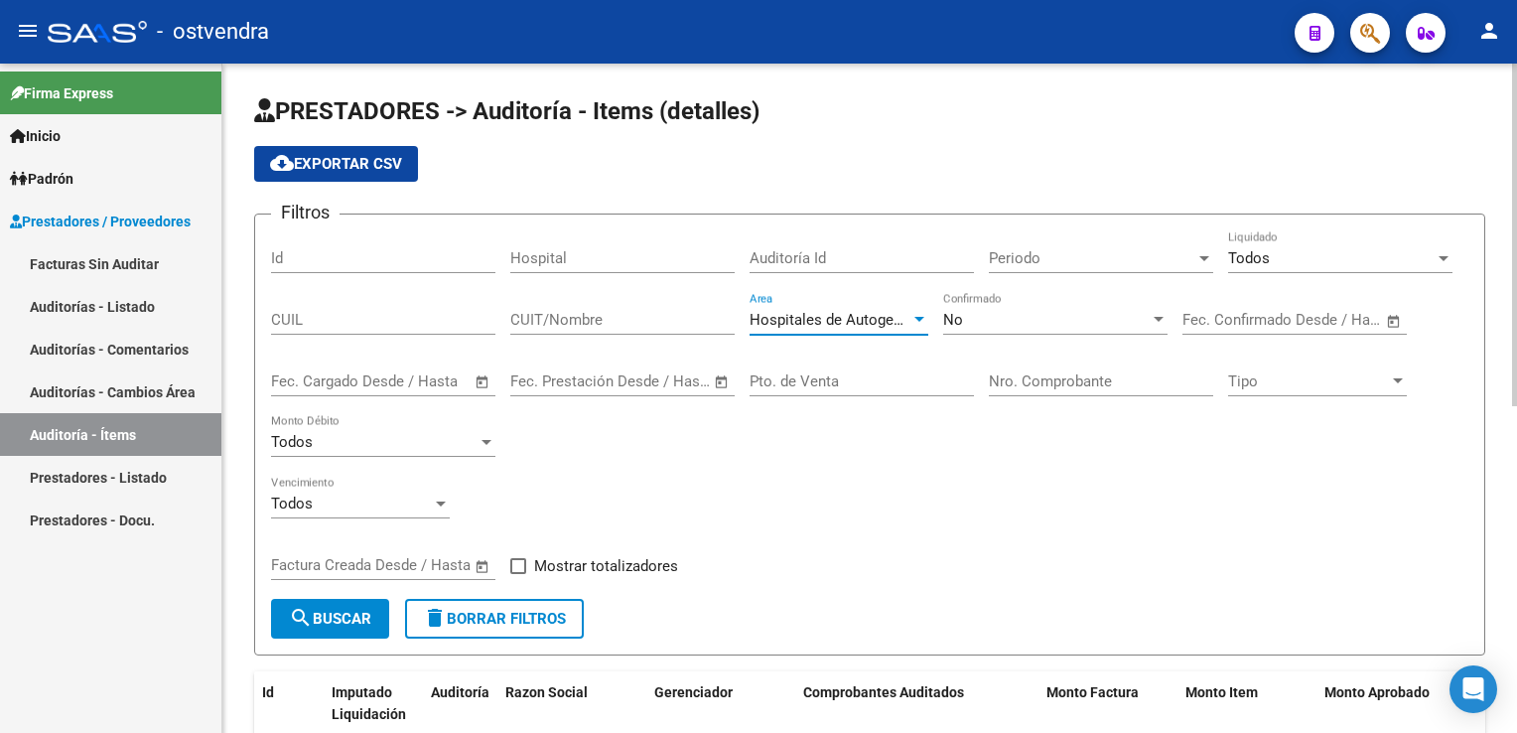
click at [1127, 363] on div "Nro. Comprobante" at bounding box center [1101, 374] width 224 height 43
type input "8"
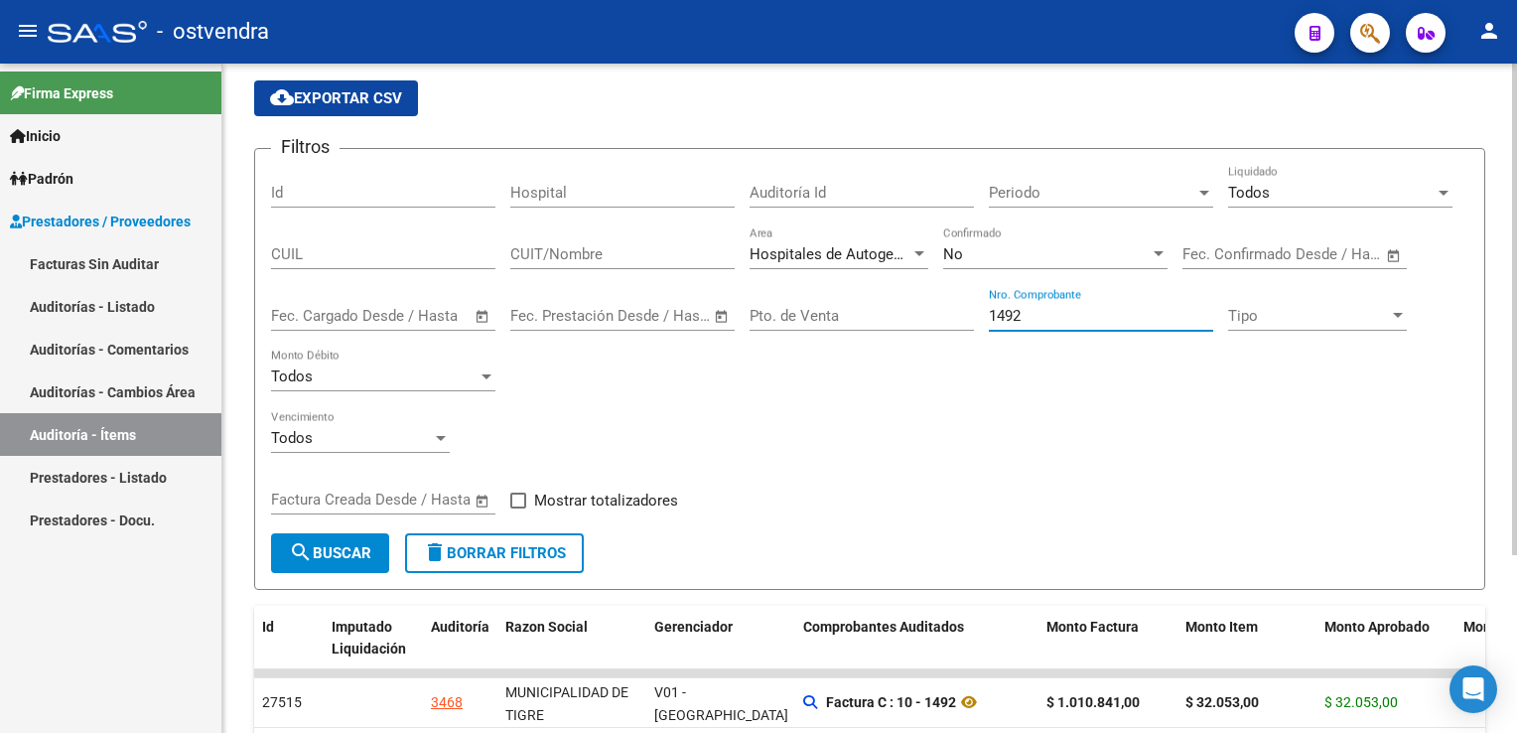
scroll to position [199, 0]
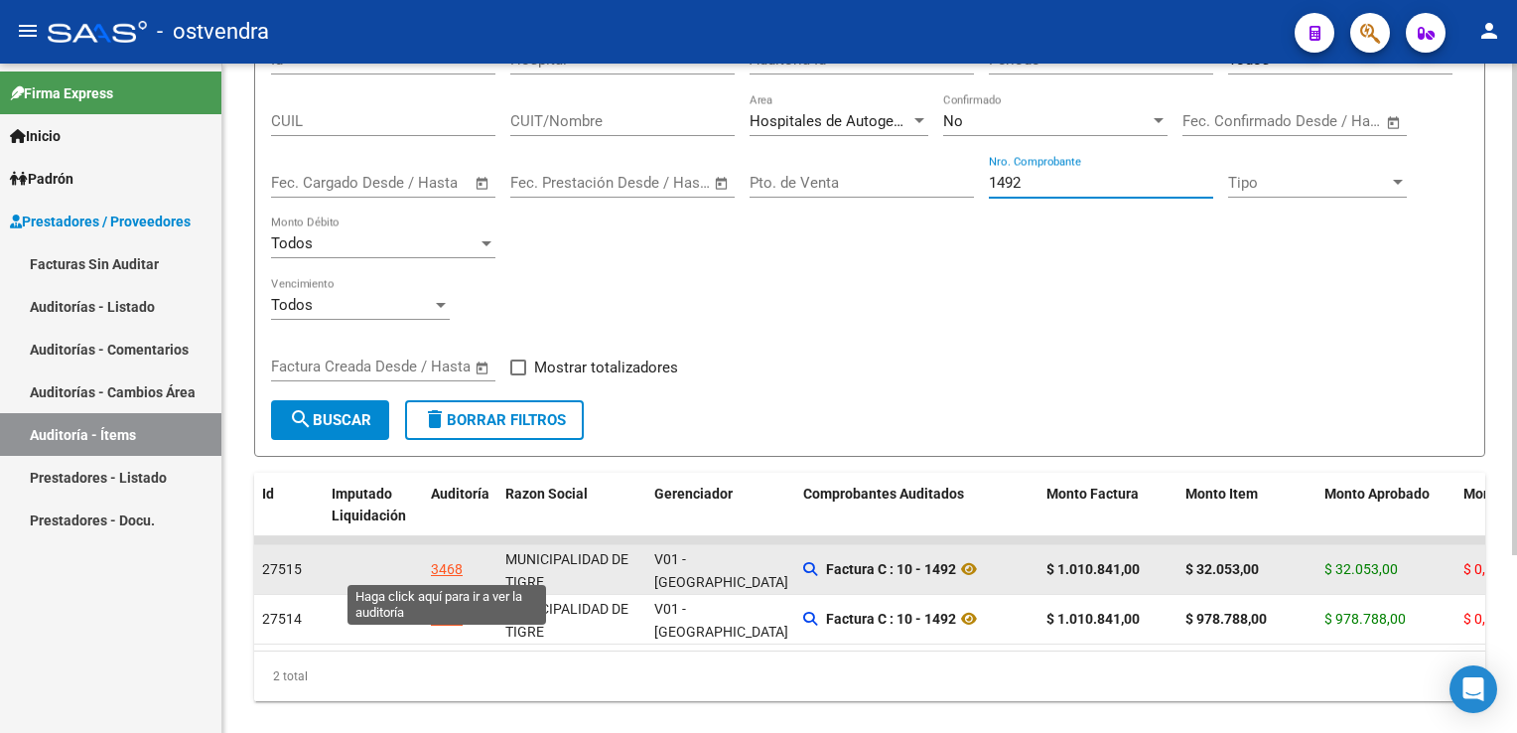
type input "1492"
click at [461, 565] on div "3468" at bounding box center [447, 569] width 32 height 23
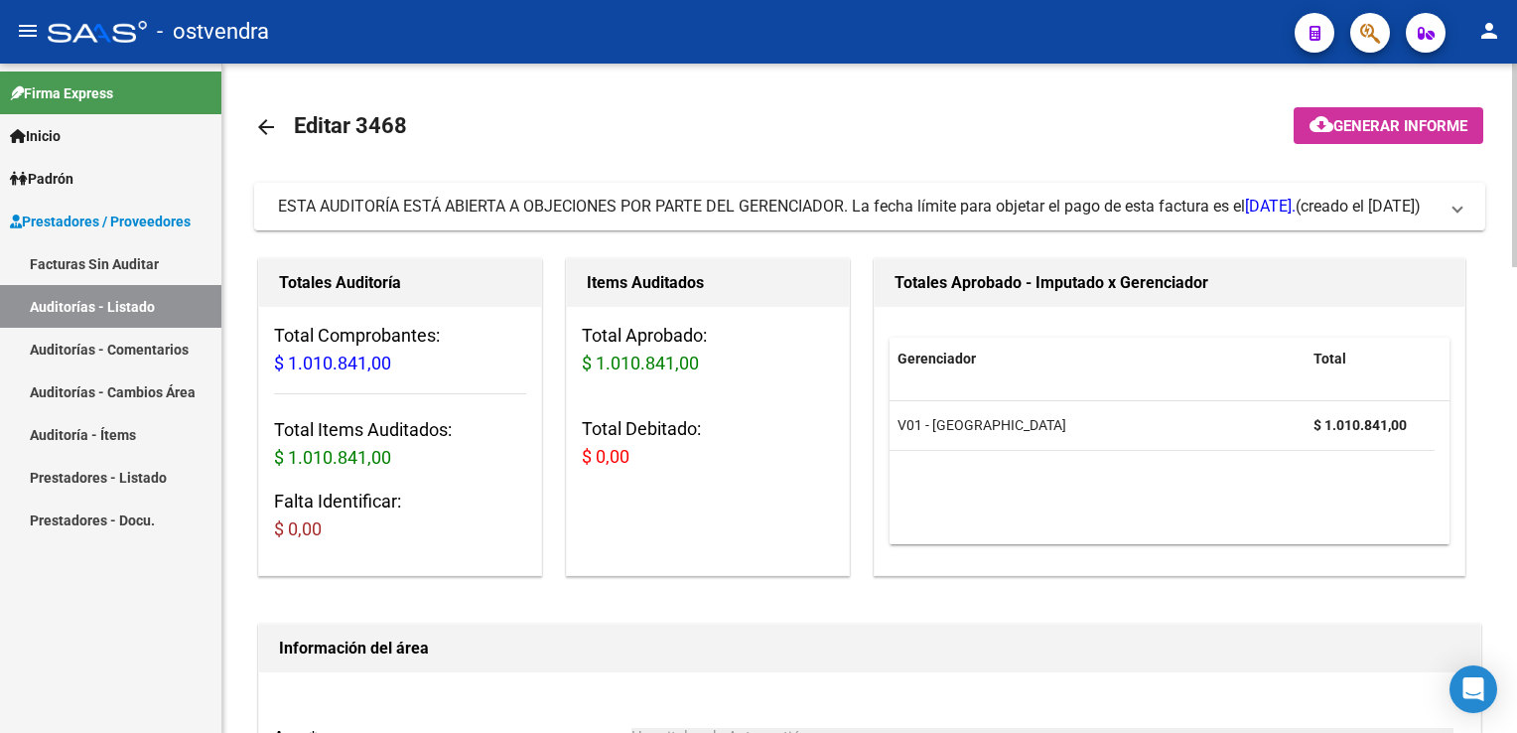
click at [73, 429] on link "Auditoría - Ítems" at bounding box center [110, 434] width 221 height 43
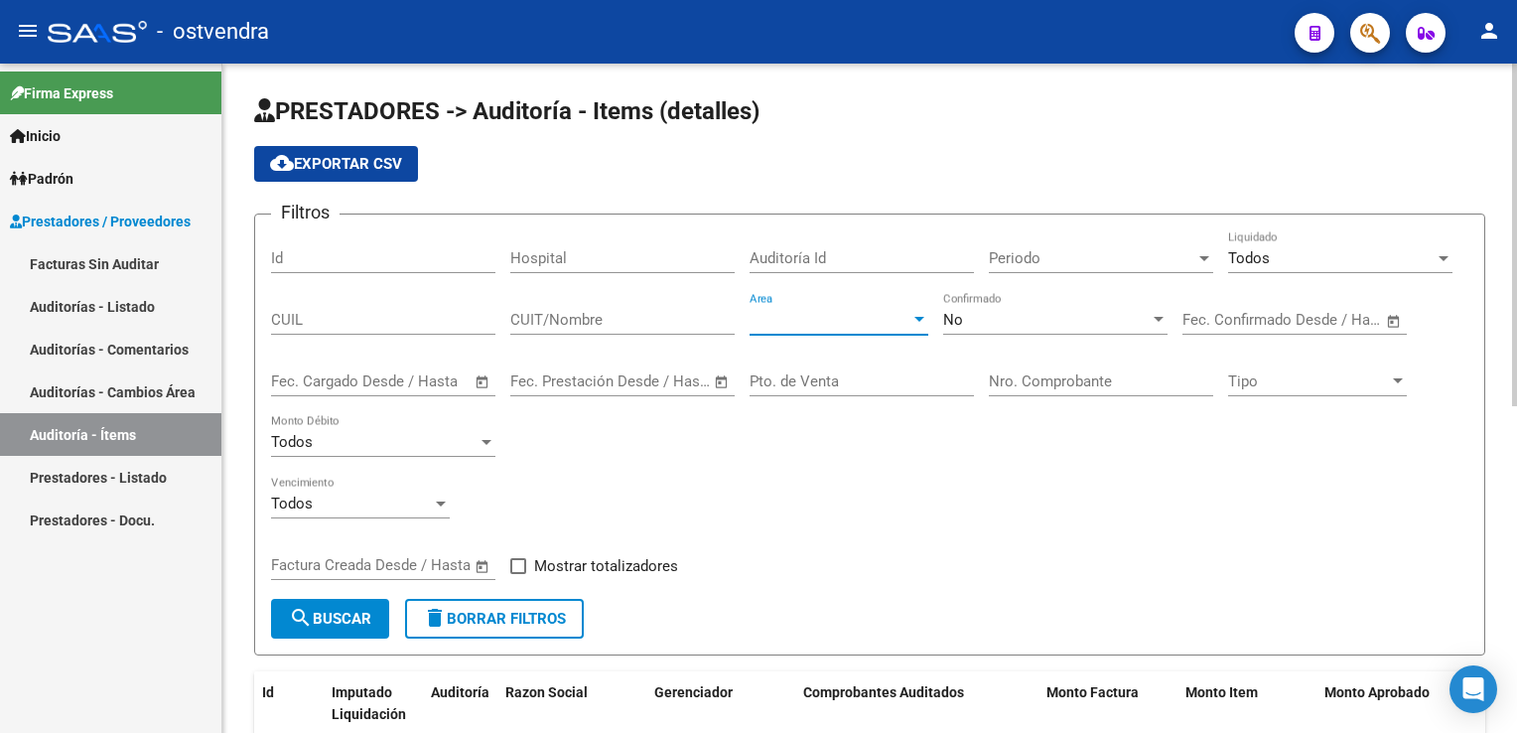
click at [921, 321] on div at bounding box center [920, 320] width 18 height 16
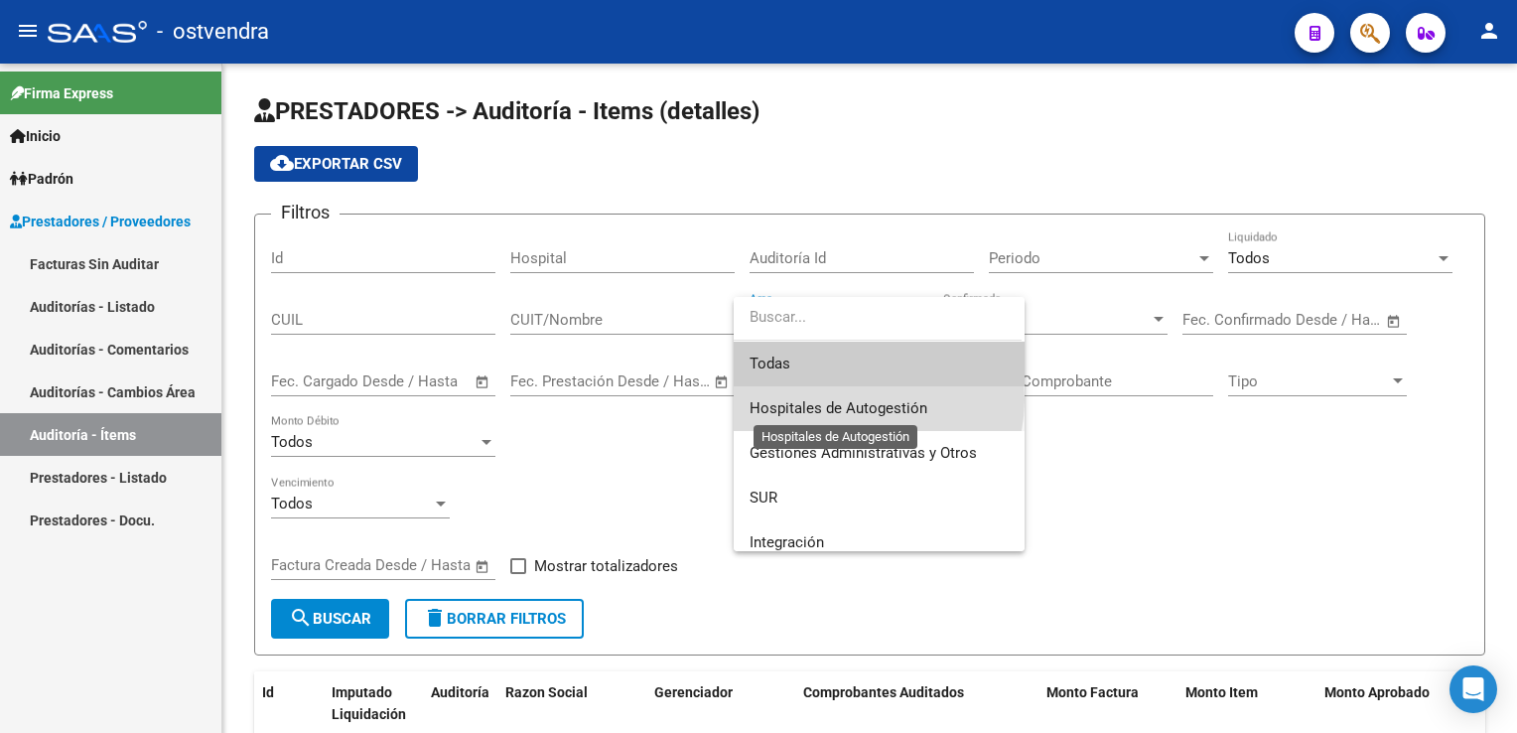
click at [854, 399] on span "Hospitales de Autogestión" at bounding box center [839, 408] width 178 height 18
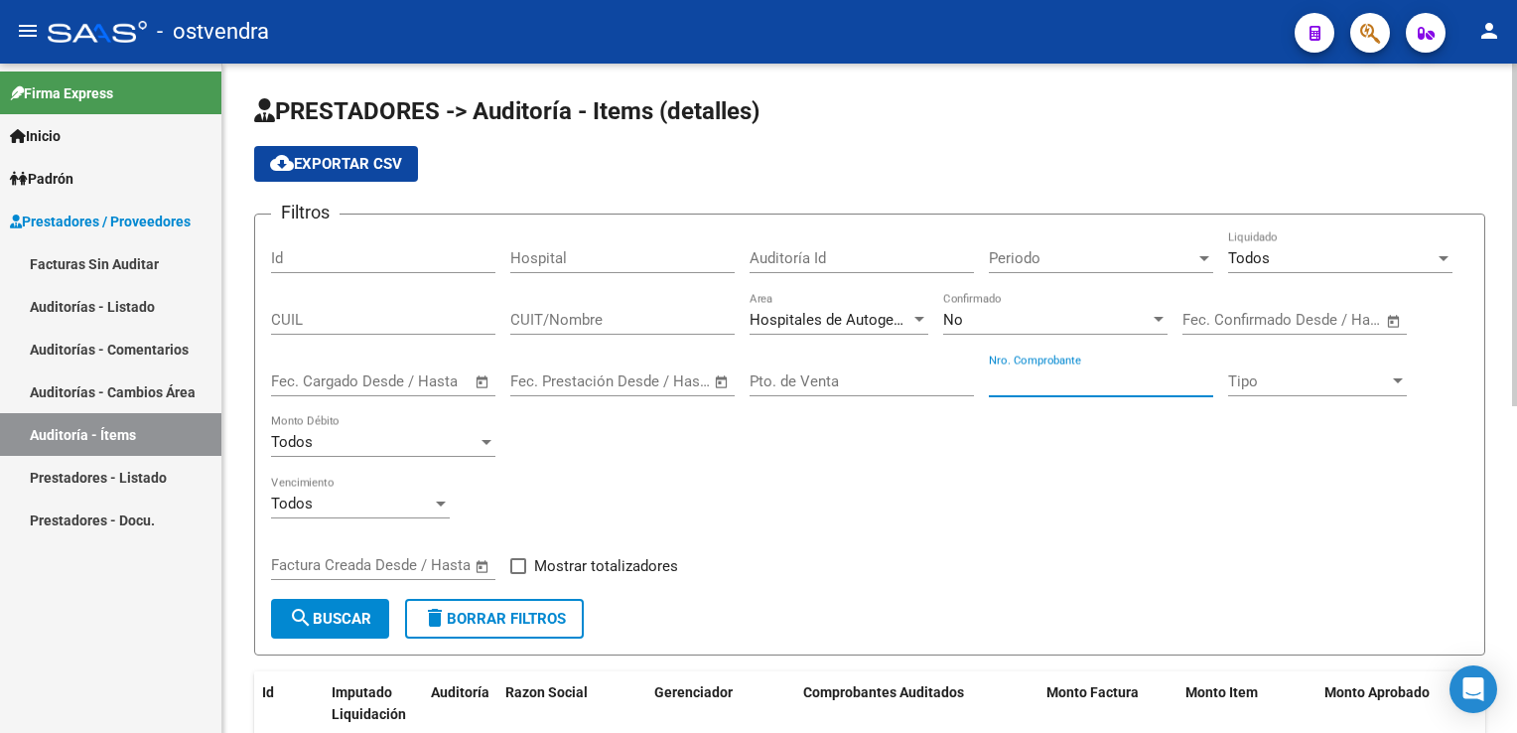
click at [1018, 375] on input "Nro. Comprobante" at bounding box center [1101, 381] width 224 height 18
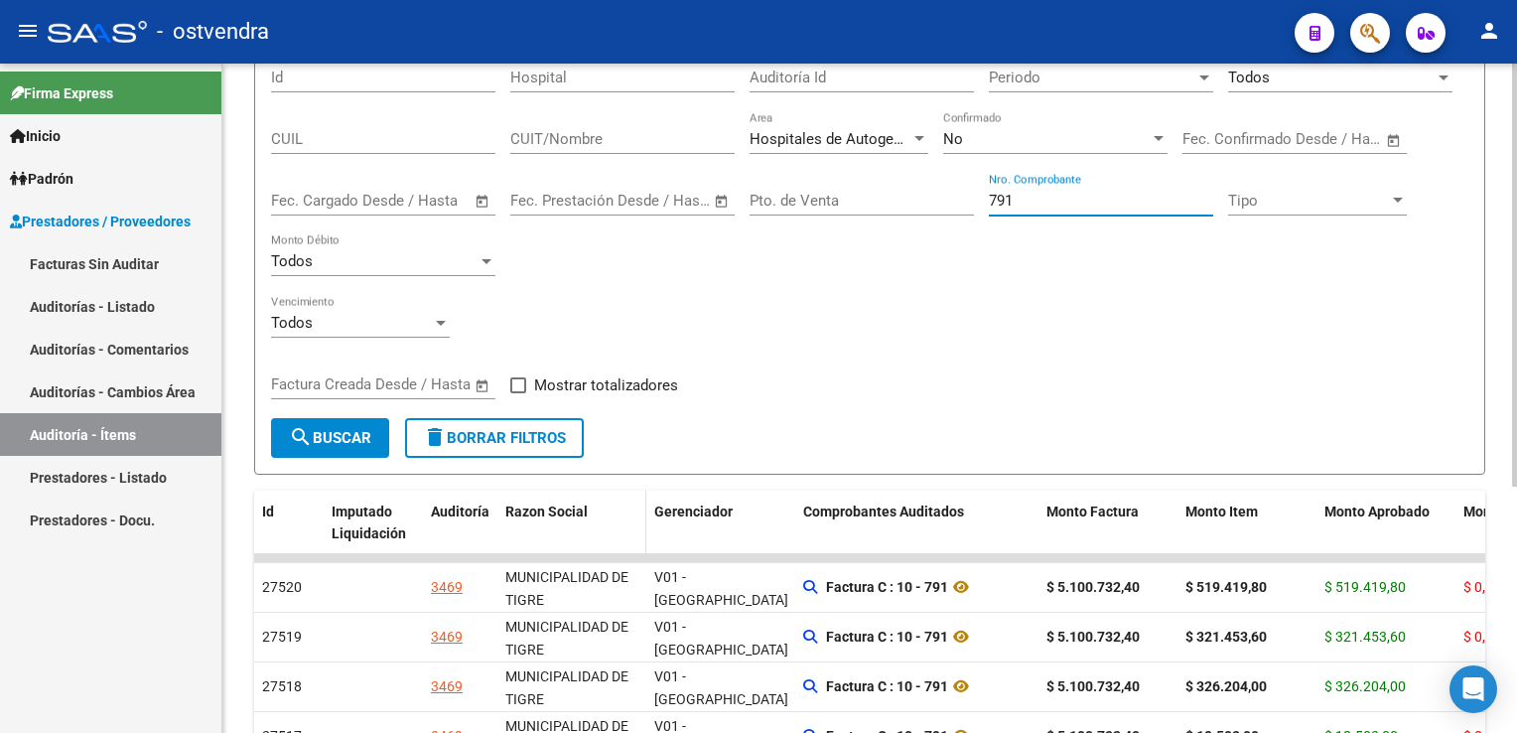
scroll to position [199, 0]
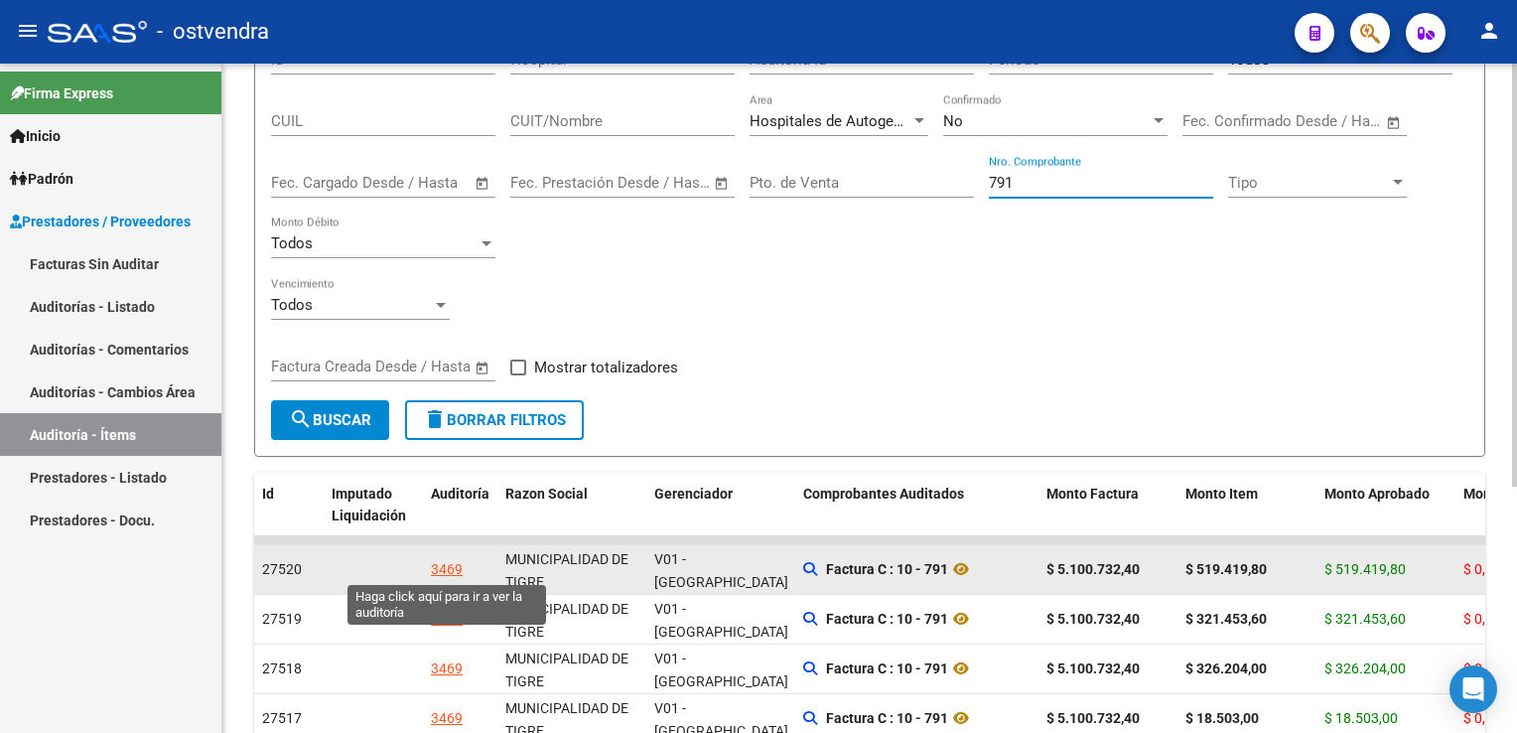
type input "791"
click at [449, 568] on div "3469" at bounding box center [447, 569] width 32 height 23
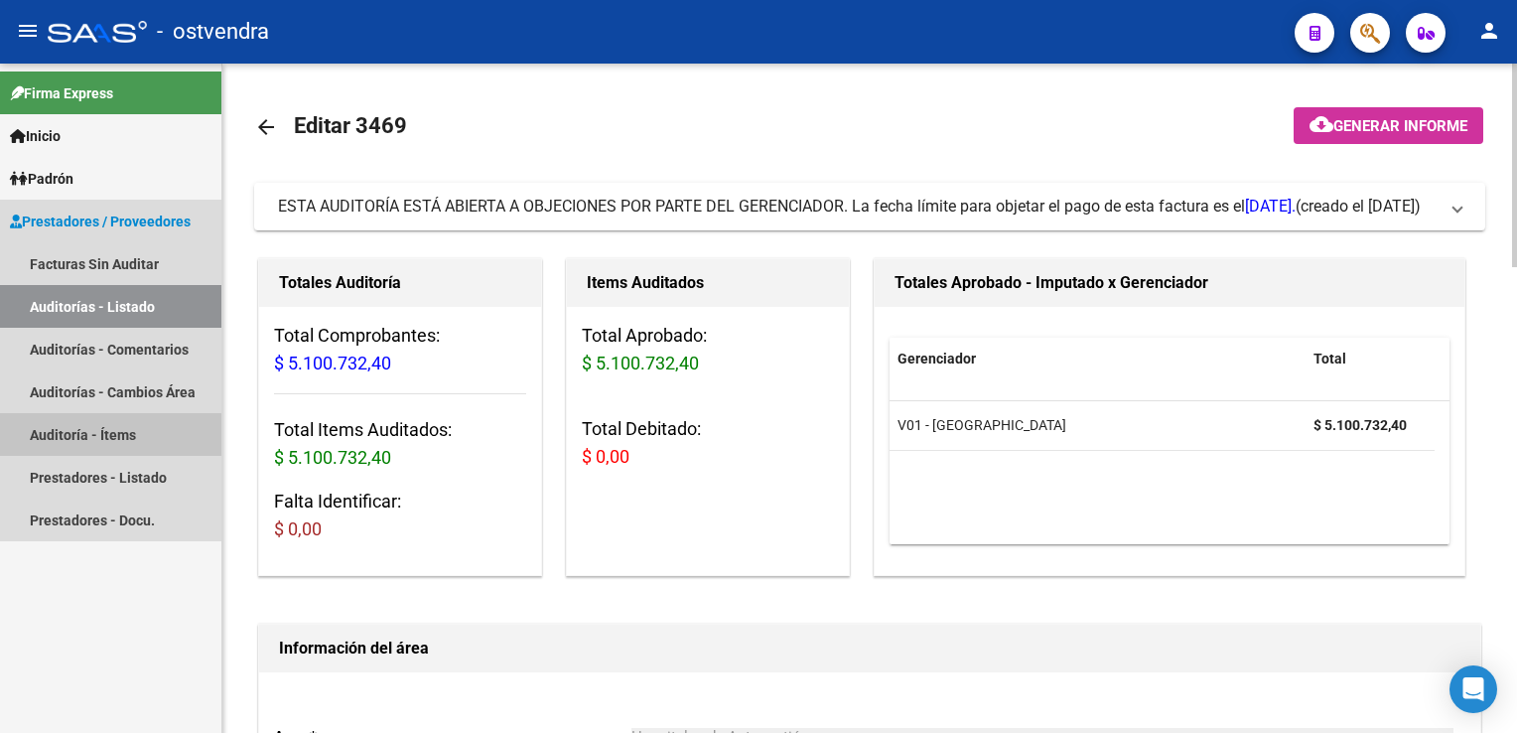
click at [79, 443] on link "Auditoría - Ítems" at bounding box center [110, 434] width 221 height 43
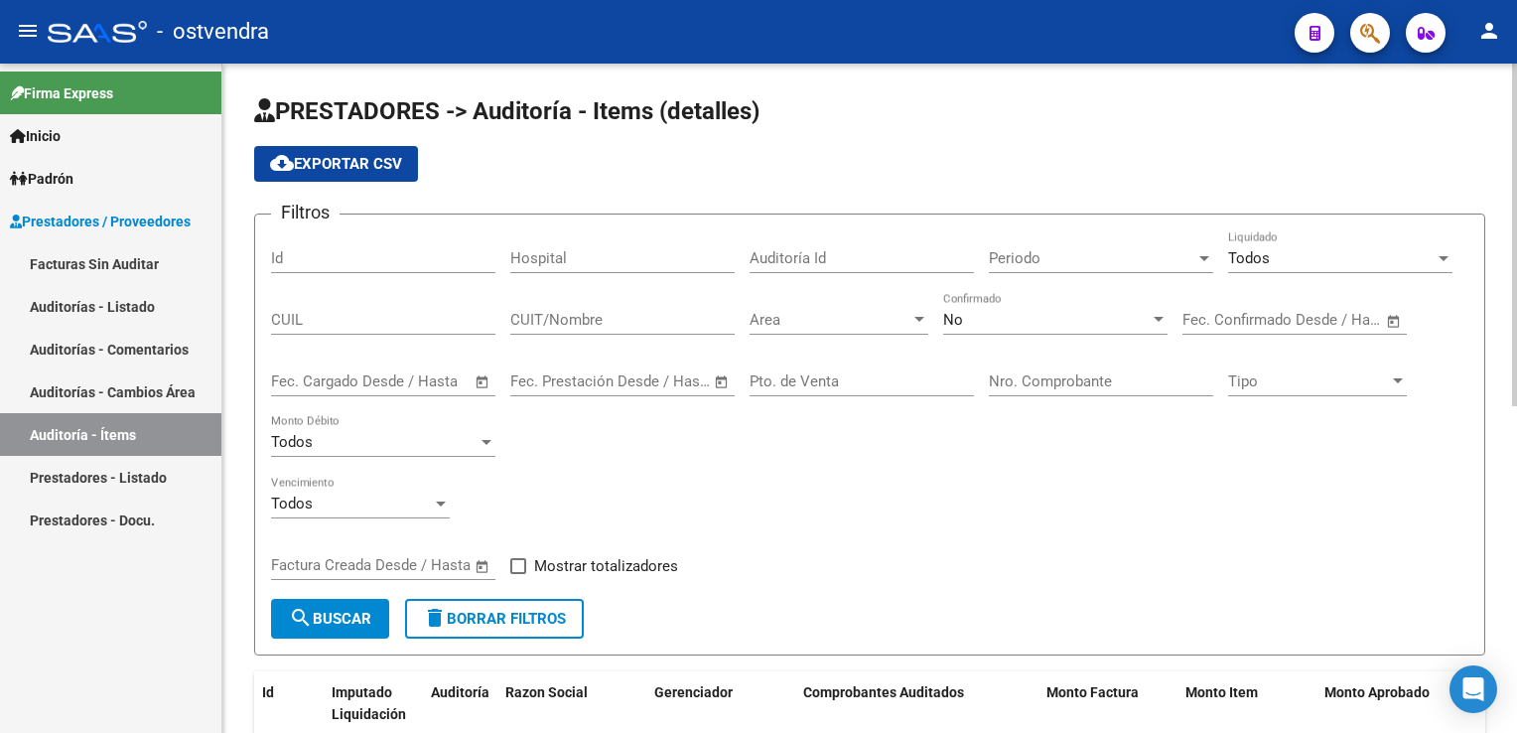
click at [925, 321] on div at bounding box center [920, 320] width 18 height 16
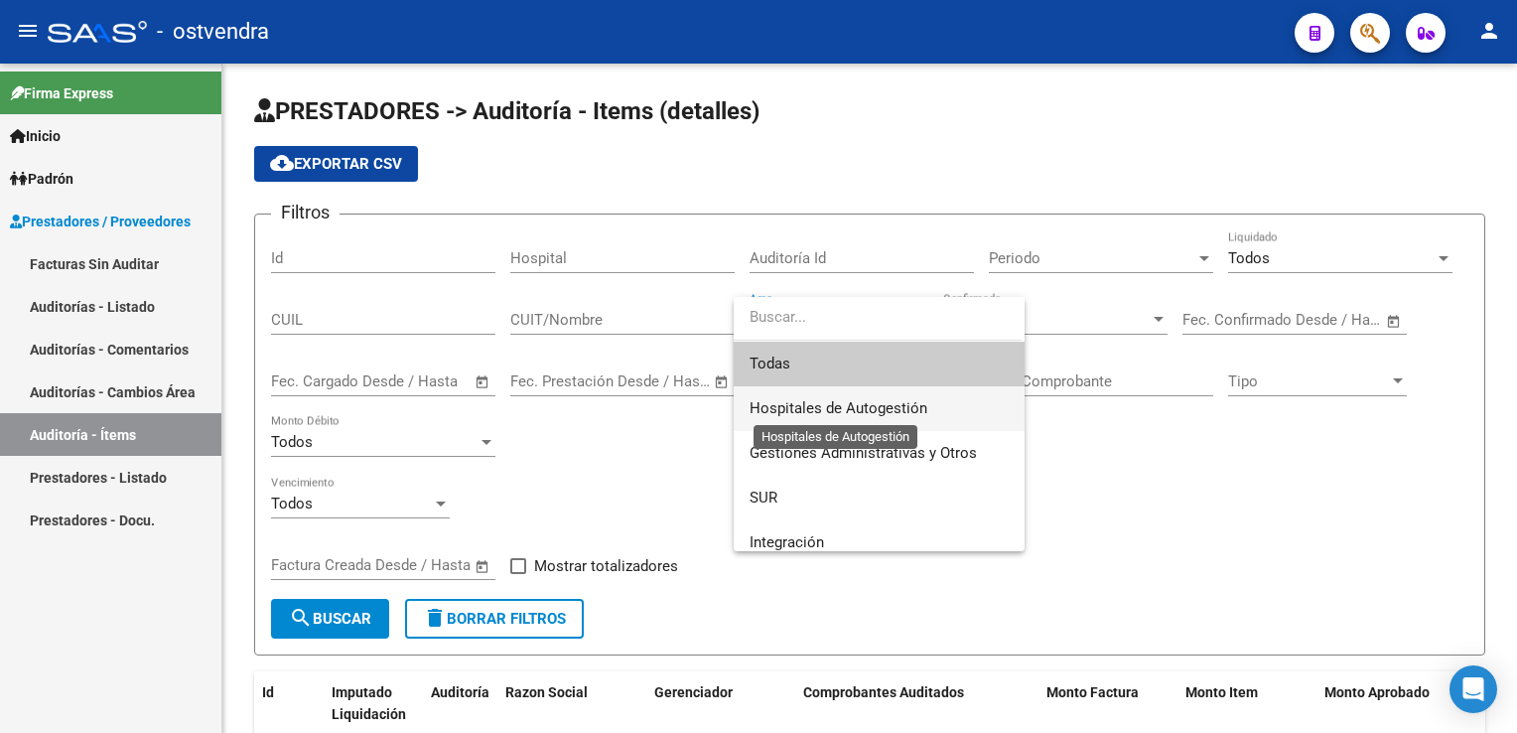
click at [846, 409] on span "Hospitales de Autogestión" at bounding box center [839, 408] width 178 height 18
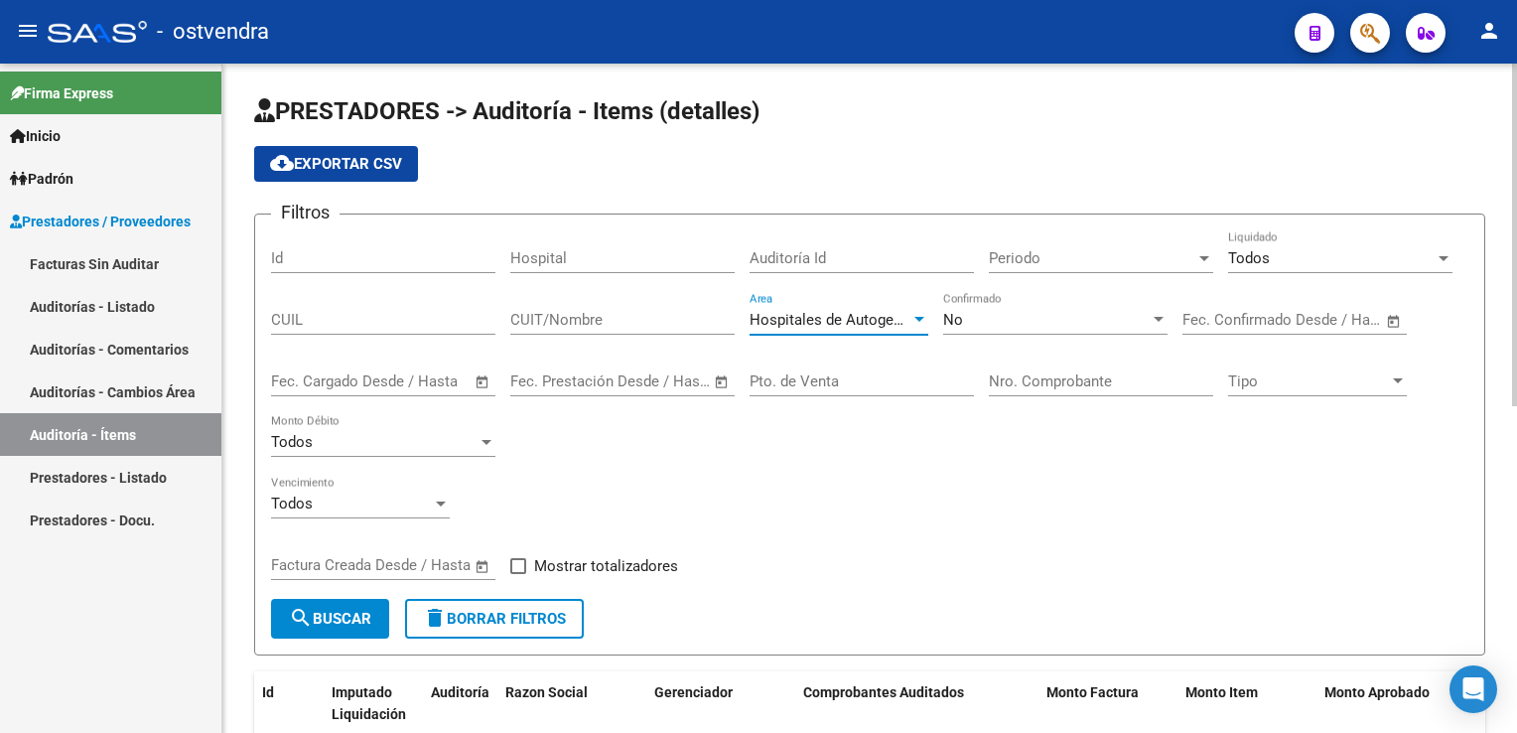
click at [1050, 382] on input "Nro. Comprobante" at bounding box center [1101, 381] width 224 height 18
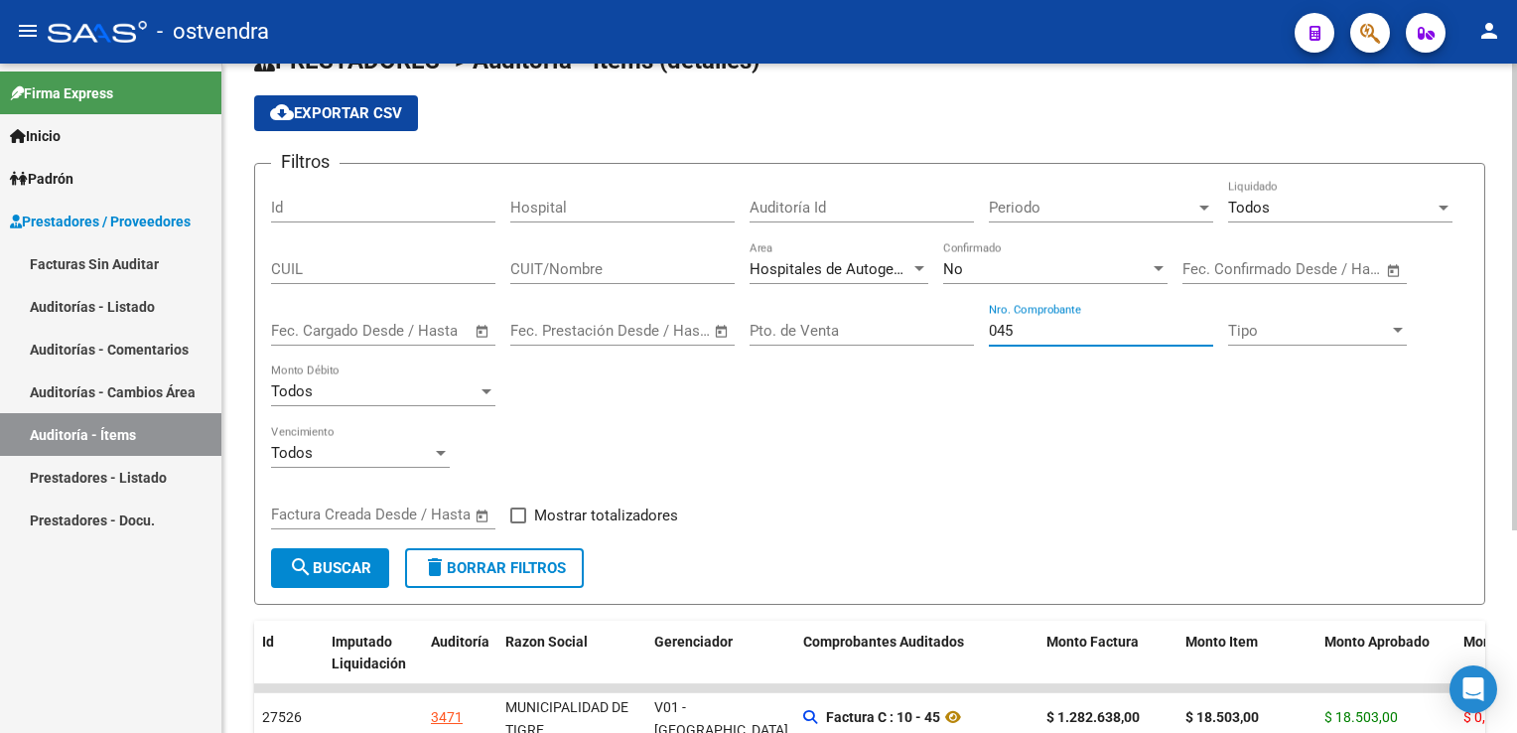
scroll to position [199, 0]
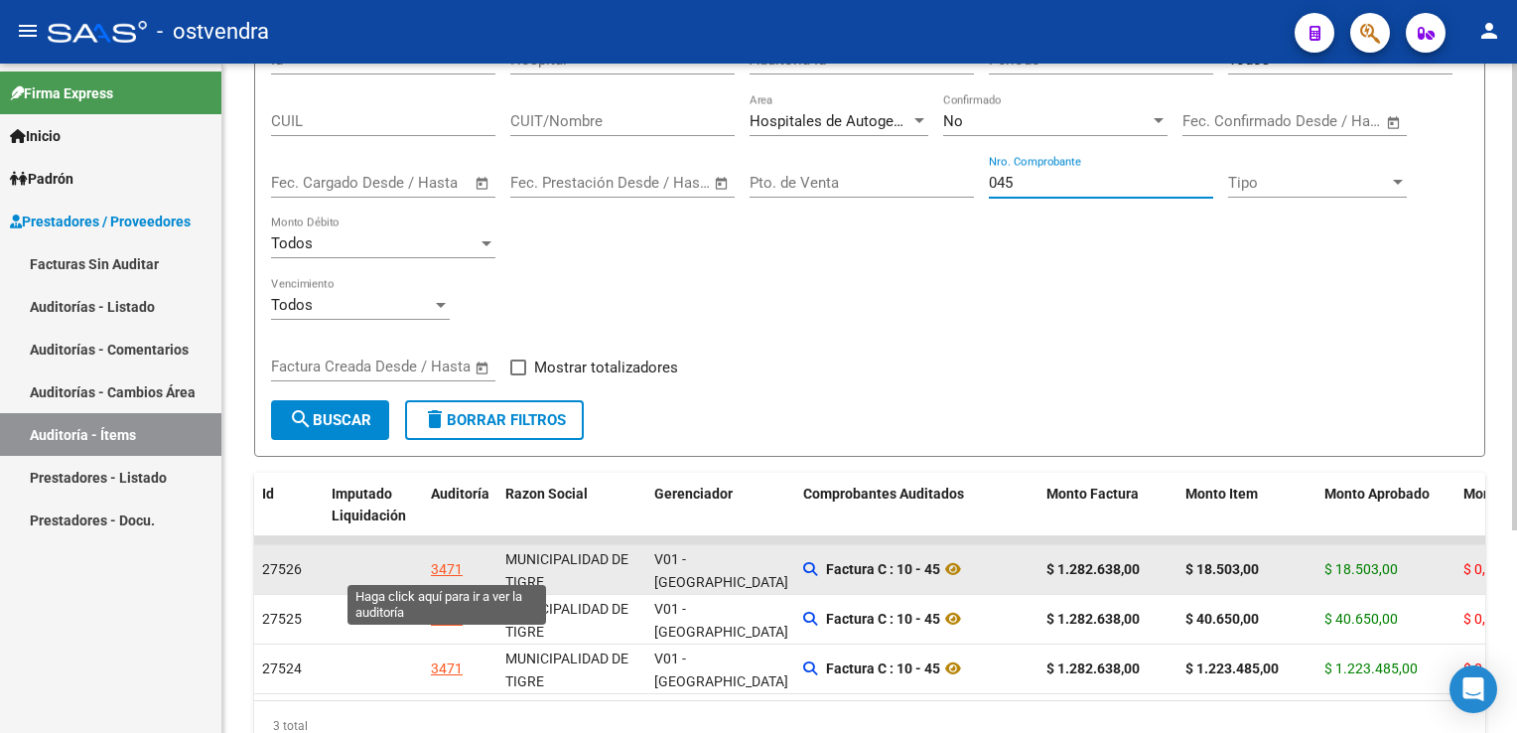
type input "045"
click at [433, 564] on div "3471" at bounding box center [447, 569] width 32 height 23
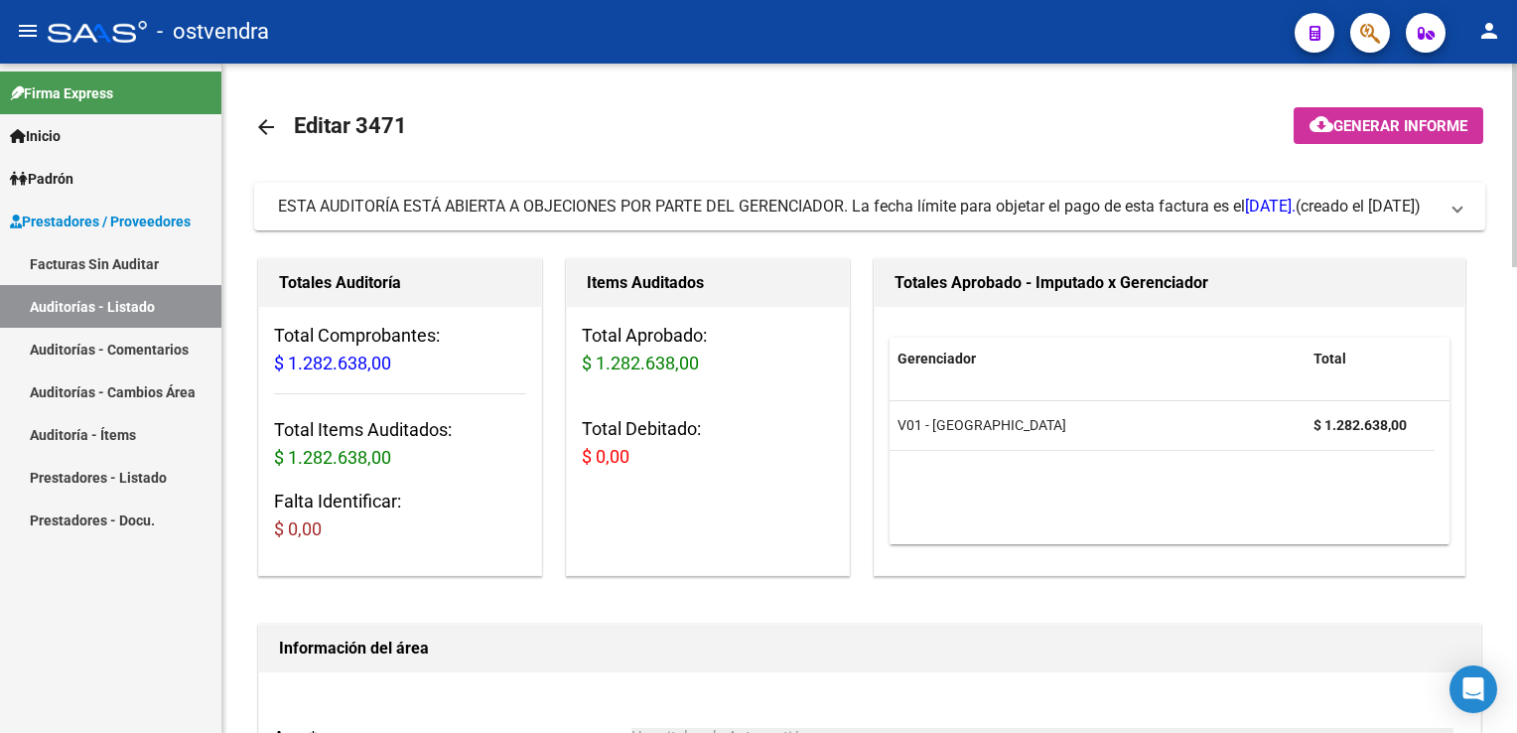
click at [87, 427] on link "Auditoría - Ítems" at bounding box center [110, 434] width 221 height 43
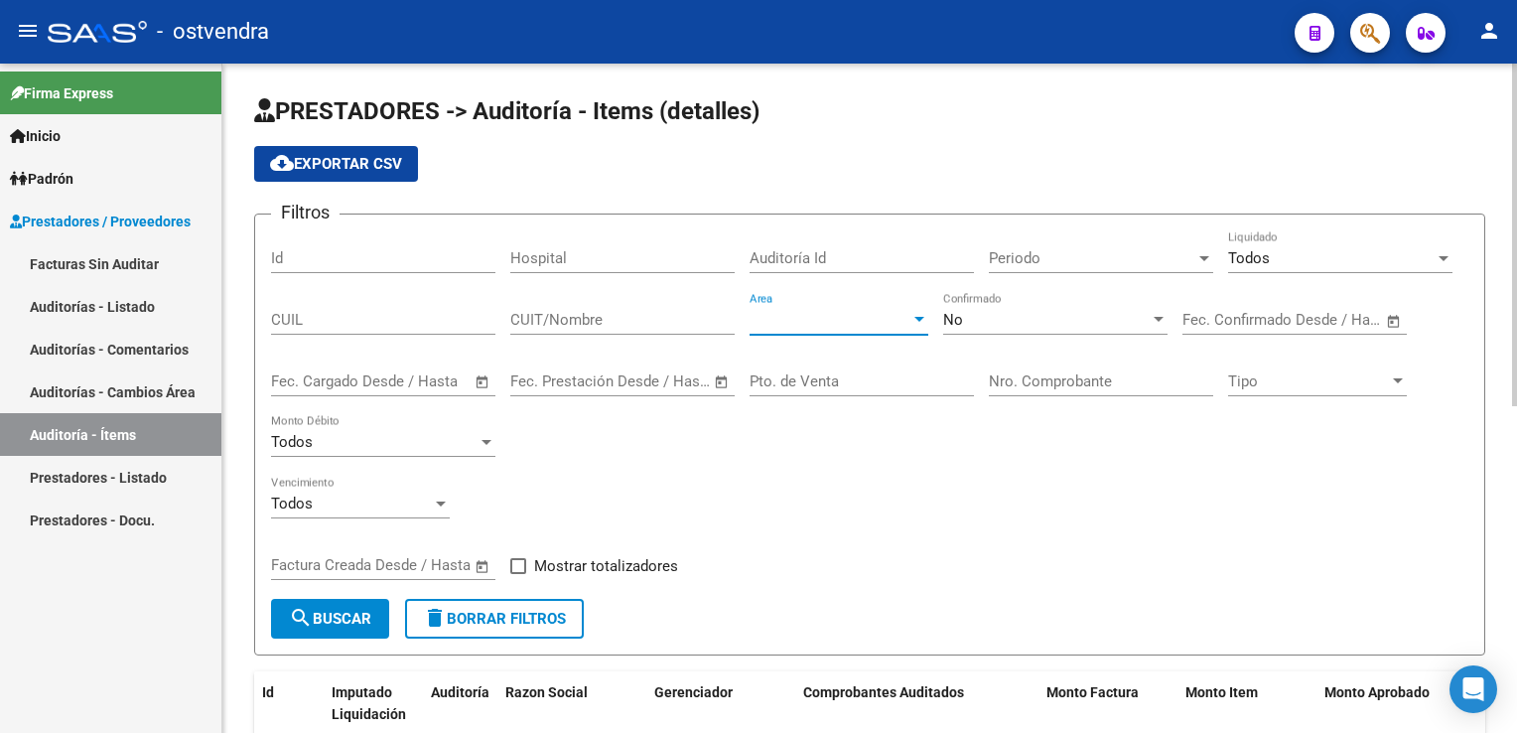
click at [915, 317] on div at bounding box center [920, 319] width 10 height 5
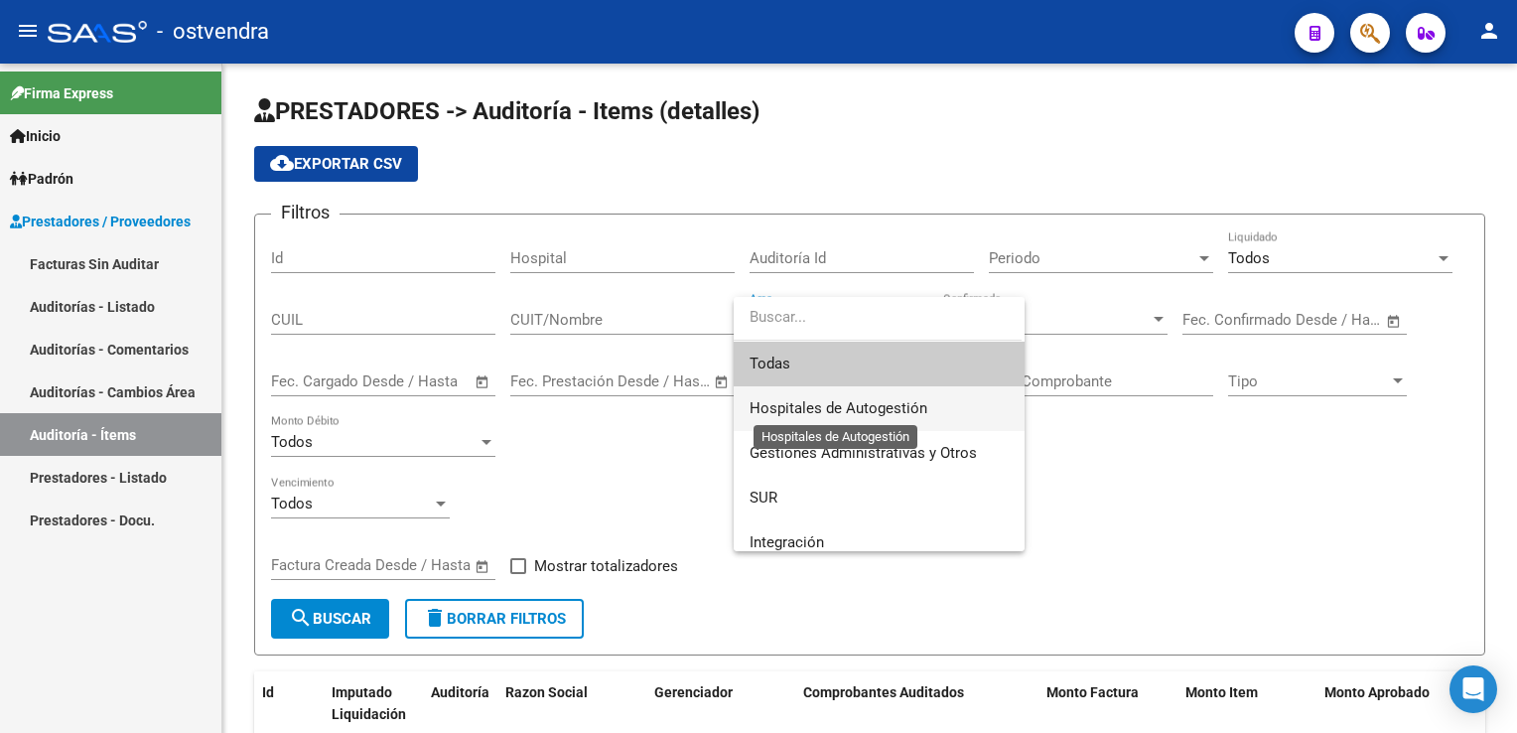
click at [838, 400] on span "Hospitales de Autogestión" at bounding box center [839, 408] width 178 height 18
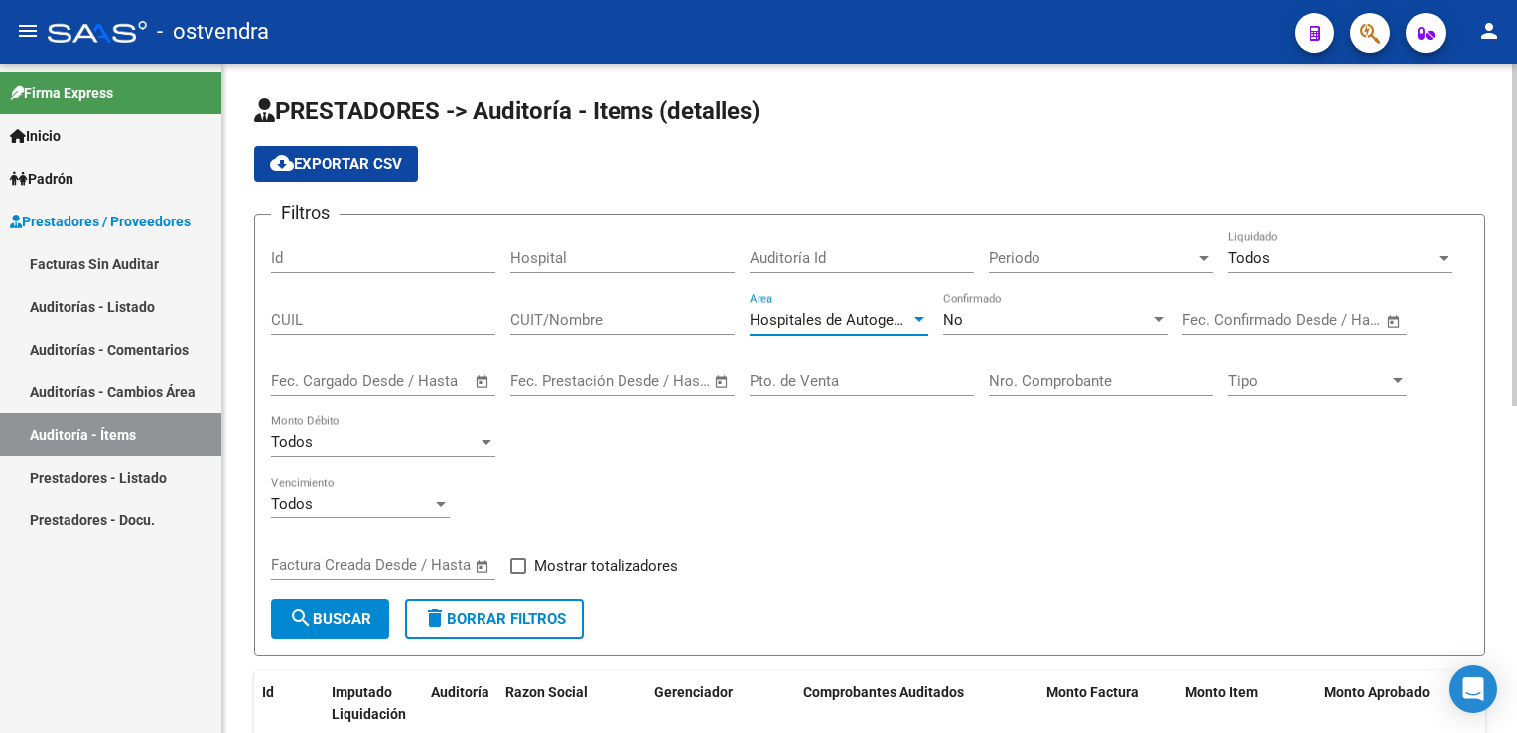
click at [1059, 381] on input "Nro. Comprobante" at bounding box center [1101, 381] width 224 height 18
type input "1549"
click at [322, 624] on span "search Buscar" at bounding box center [330, 619] width 82 height 18
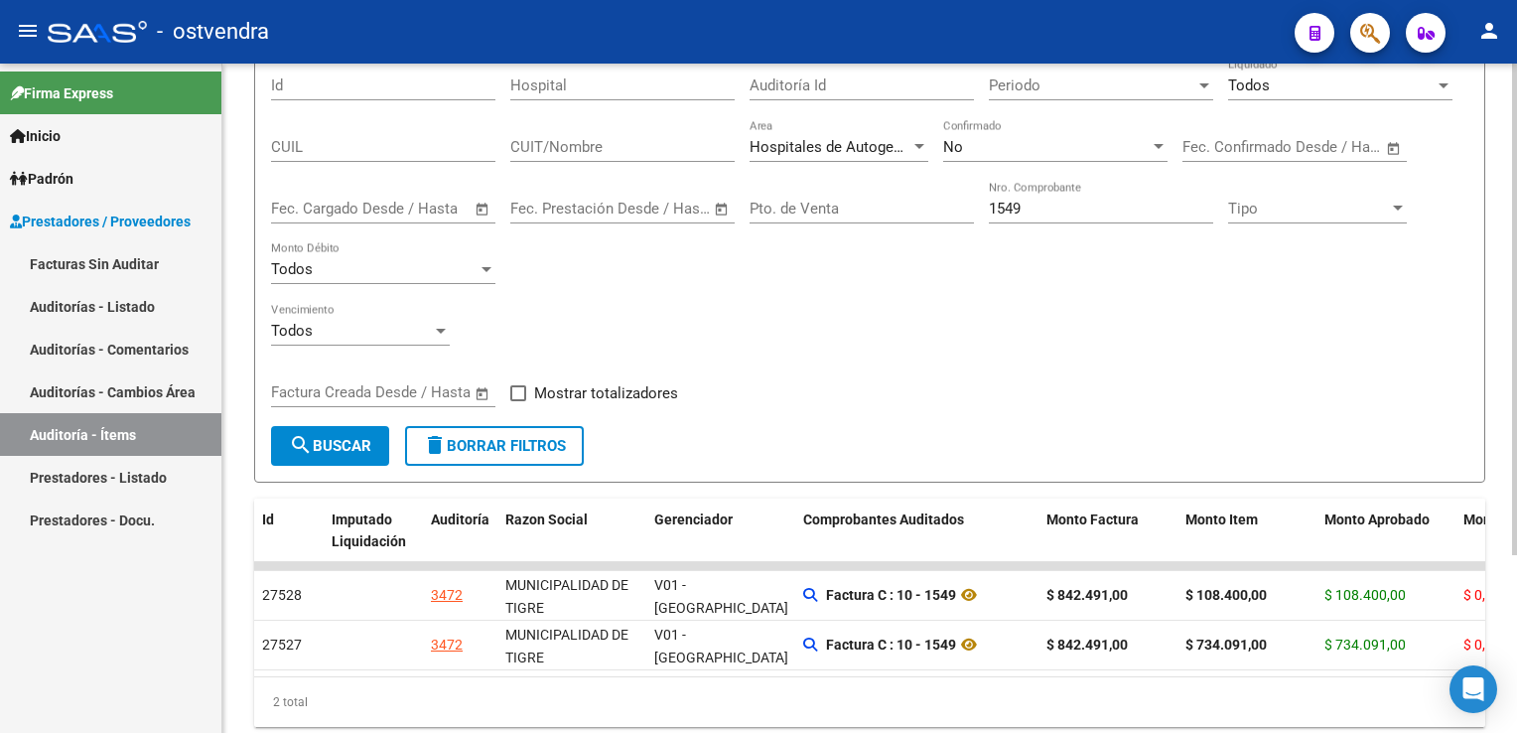
scroll to position [199, 0]
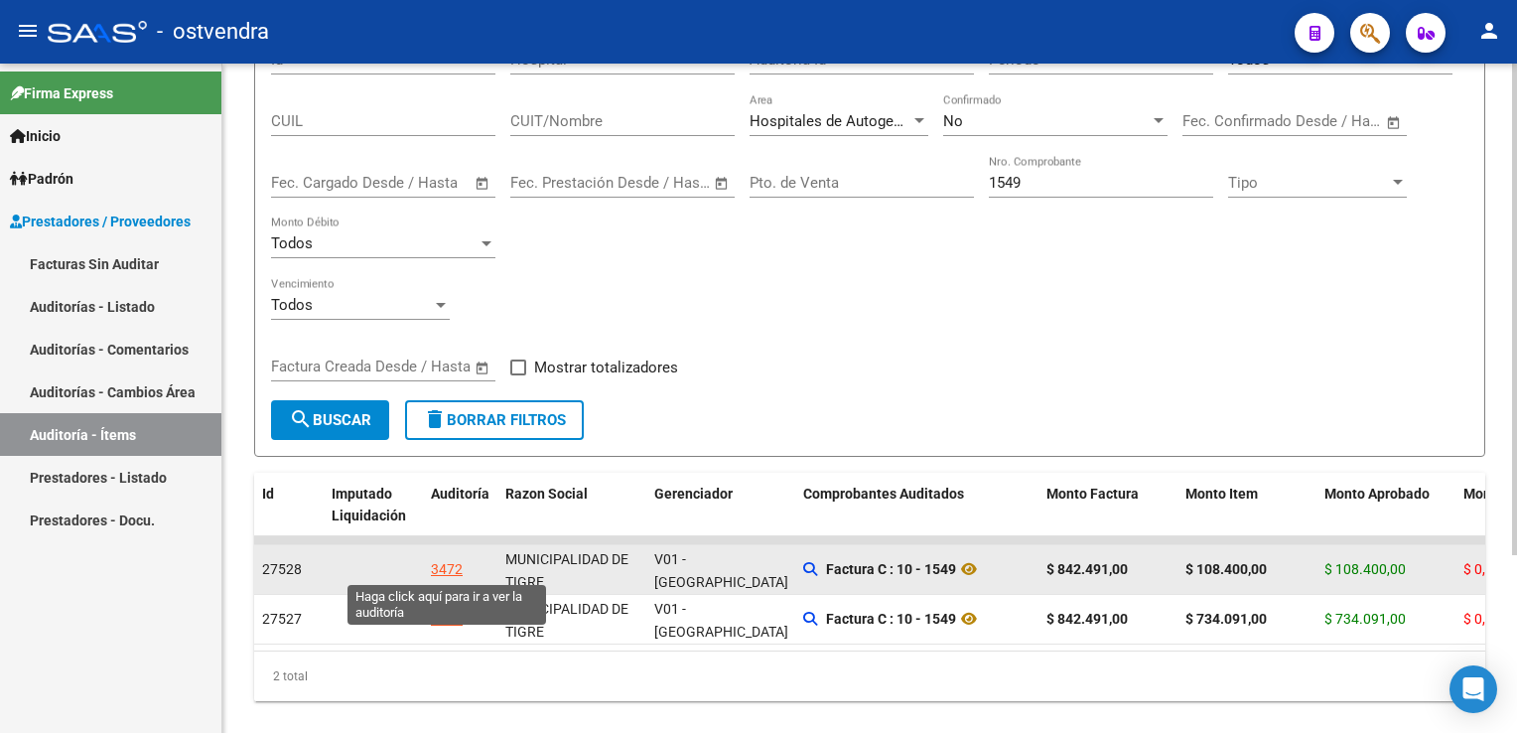
click at [456, 573] on div "3472" at bounding box center [447, 569] width 32 height 23
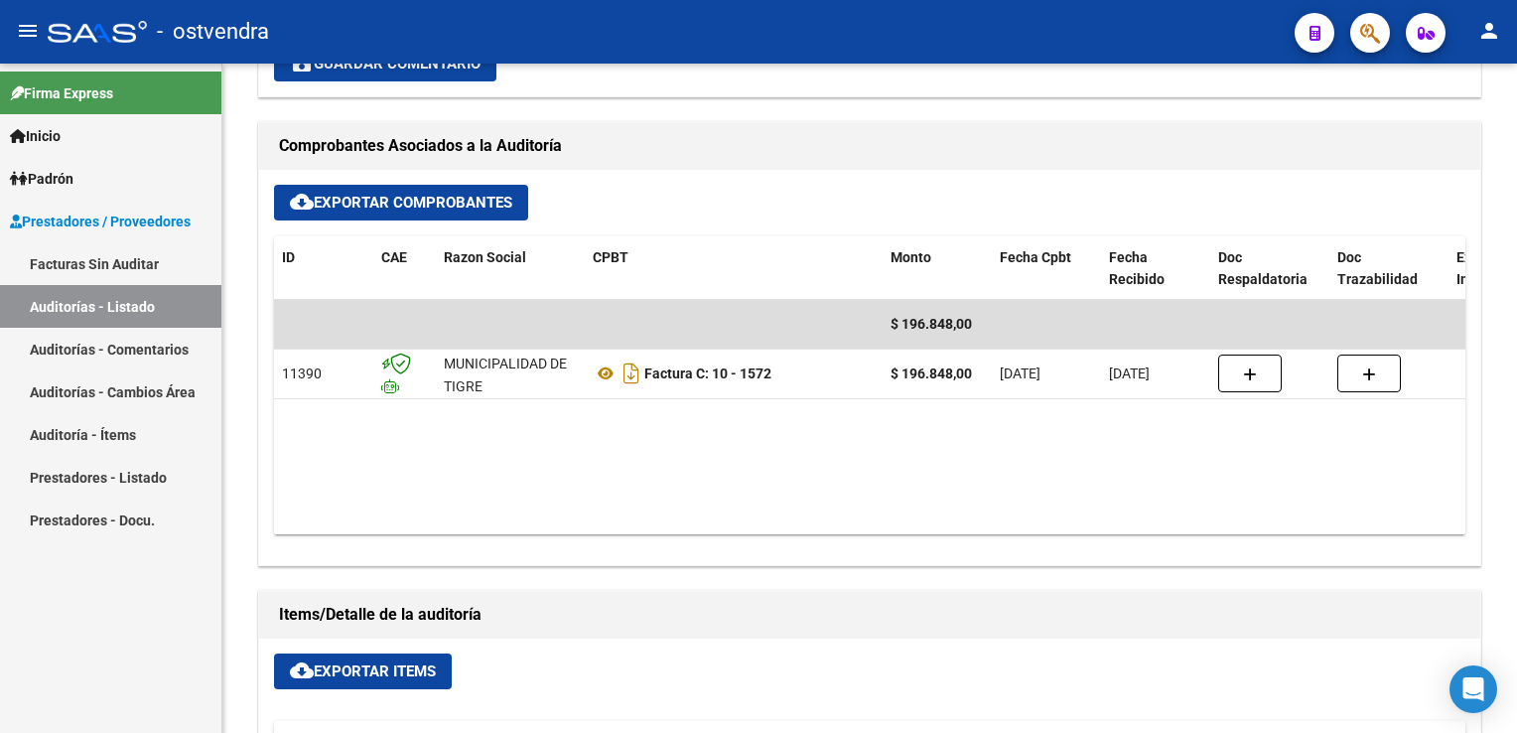
scroll to position [834, 0]
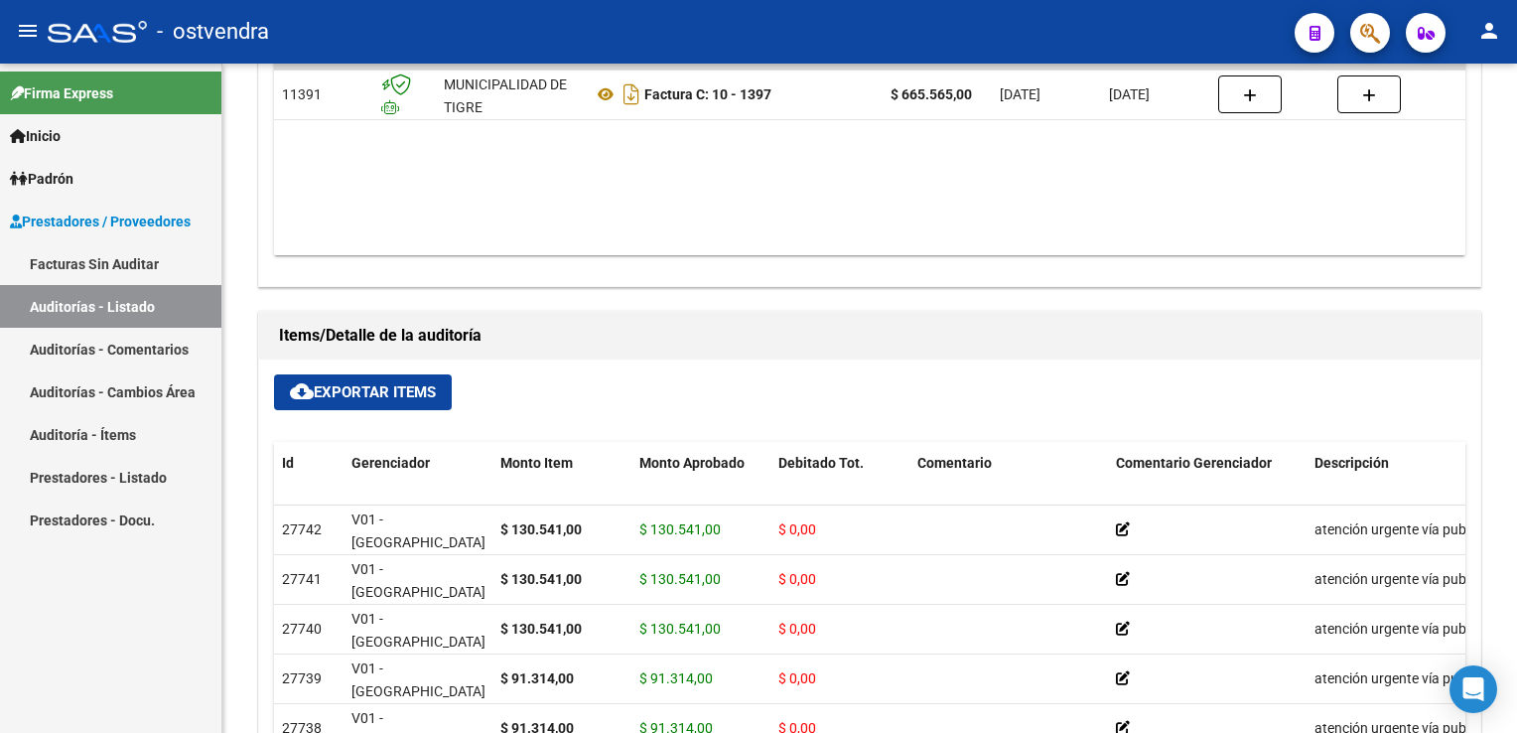
scroll to position [993, 0]
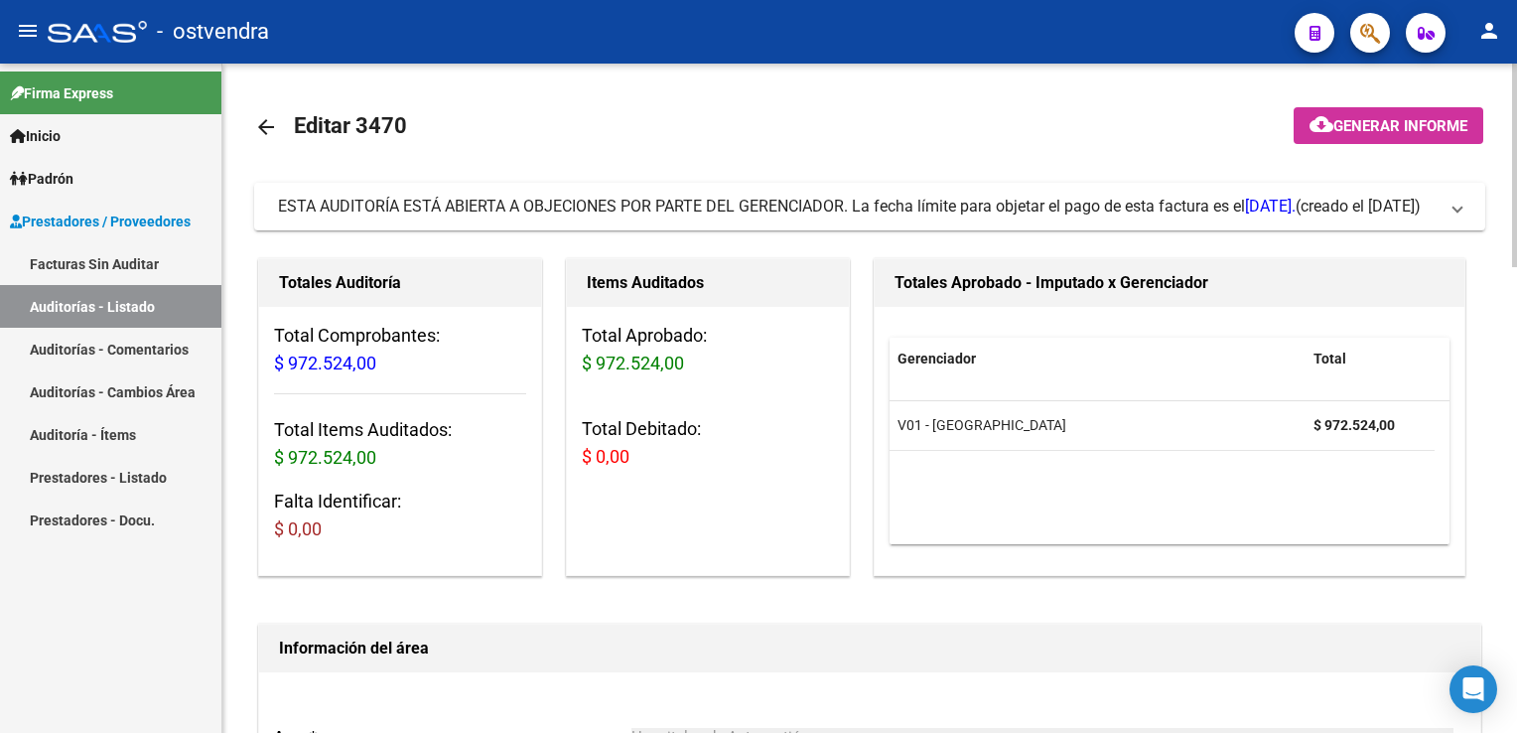
scroll to position [894, 0]
